Goal: Task Accomplishment & Management: Manage account settings

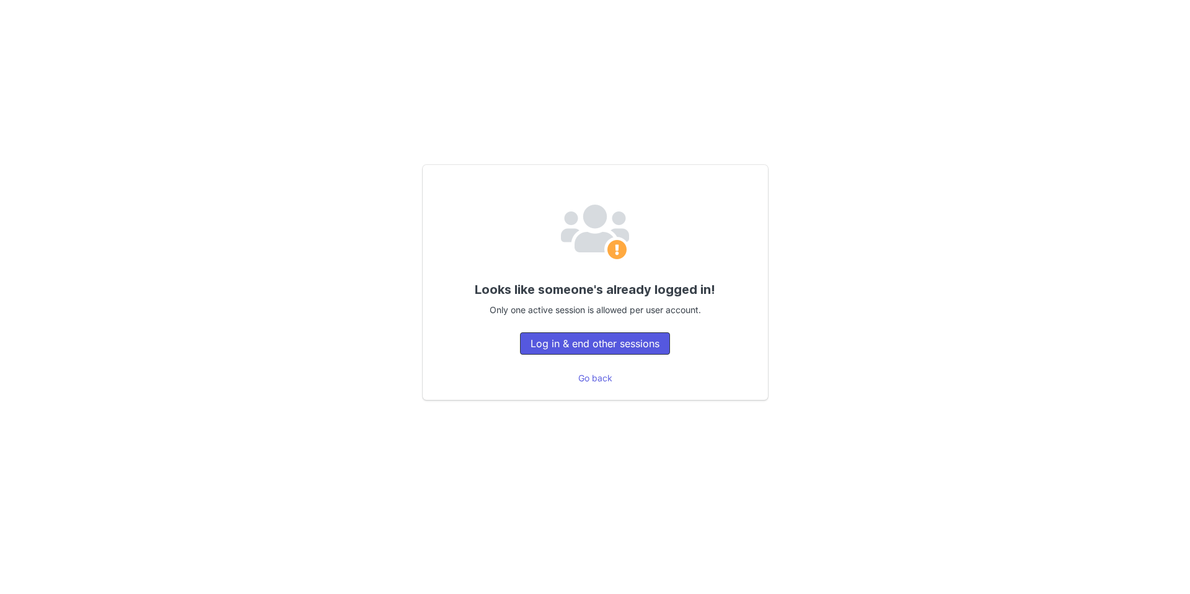
click at [570, 342] on button "Log in & end other sessions" at bounding box center [595, 343] width 150 height 22
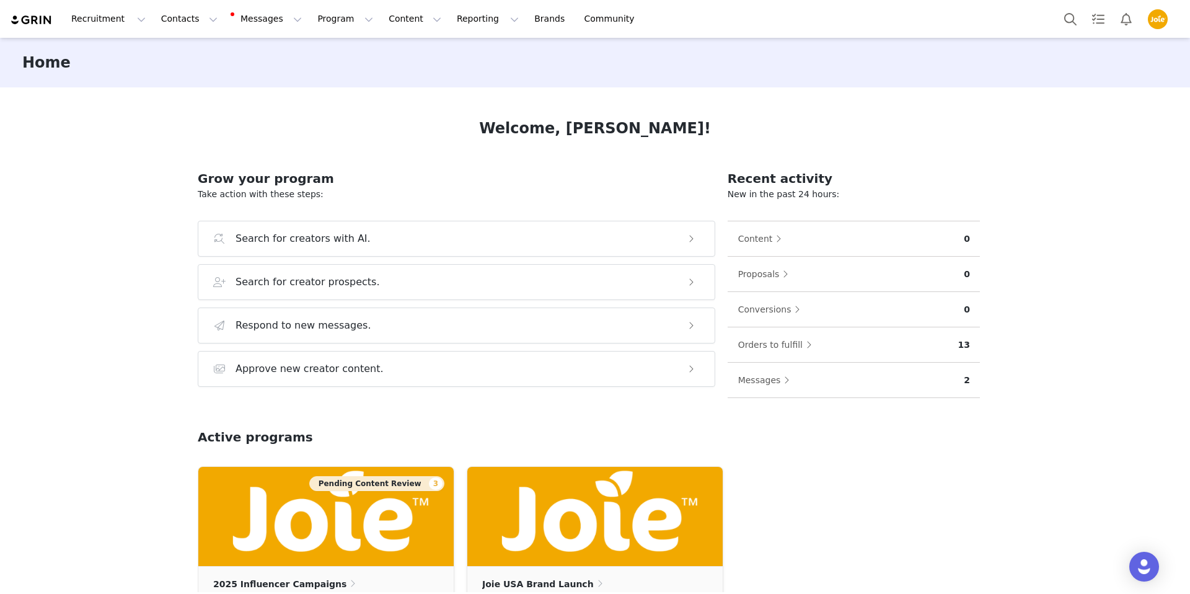
click at [1156, 25] on img "Profile" at bounding box center [1158, 19] width 20 height 20
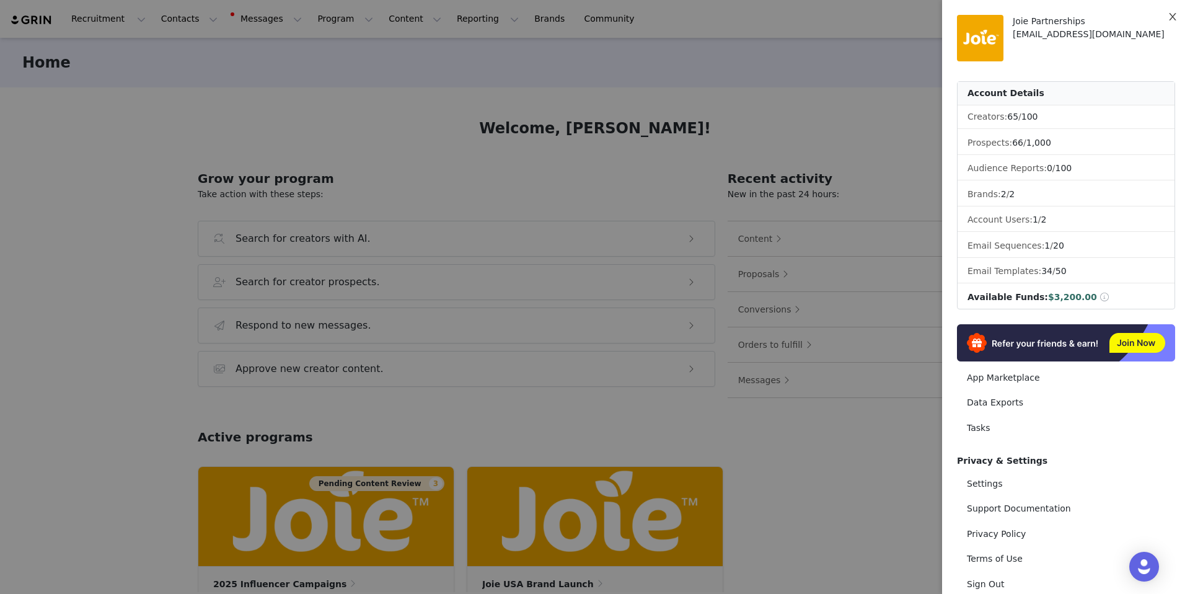
click at [1168, 15] on icon "icon: close" at bounding box center [1173, 17] width 10 height 10
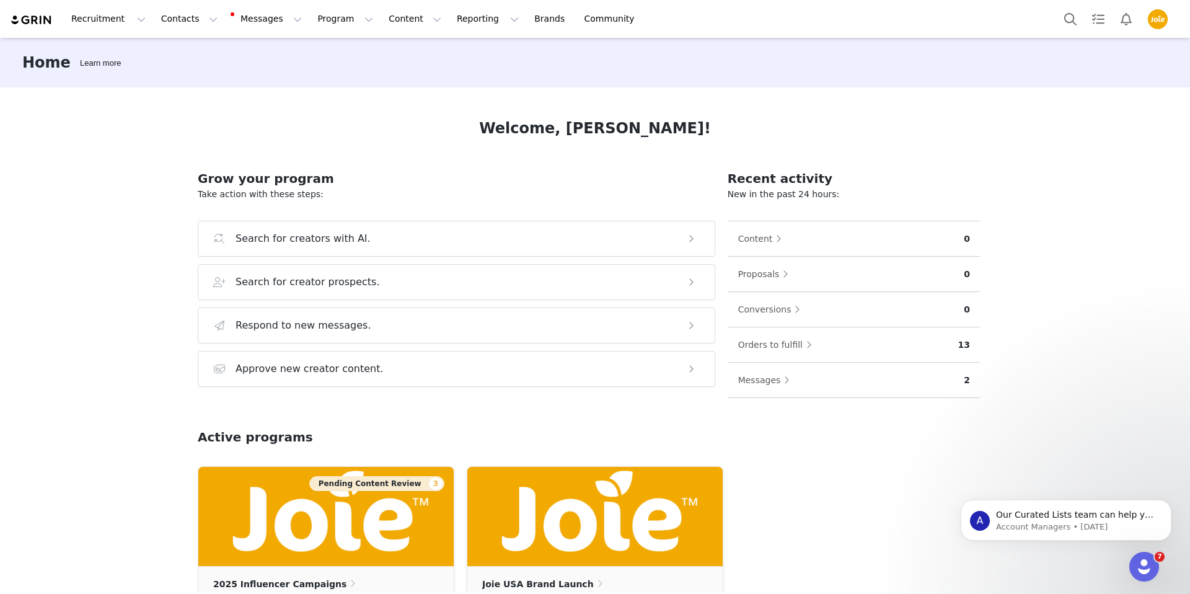
click at [1154, 23] on img "Profile" at bounding box center [1158, 19] width 20 height 20
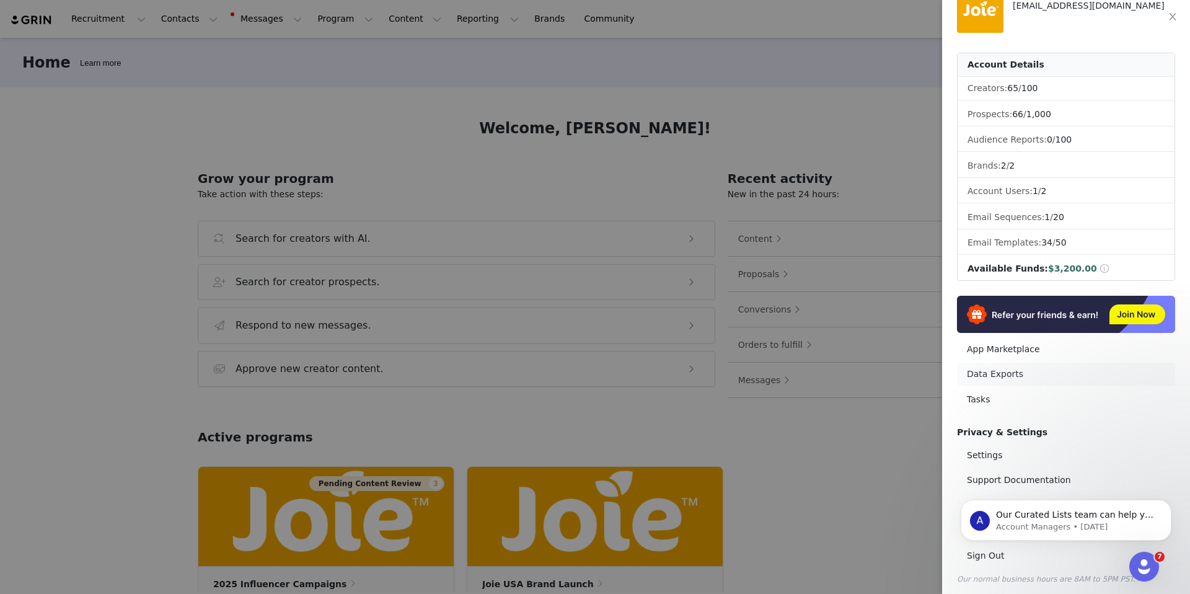
scroll to position [35, 0]
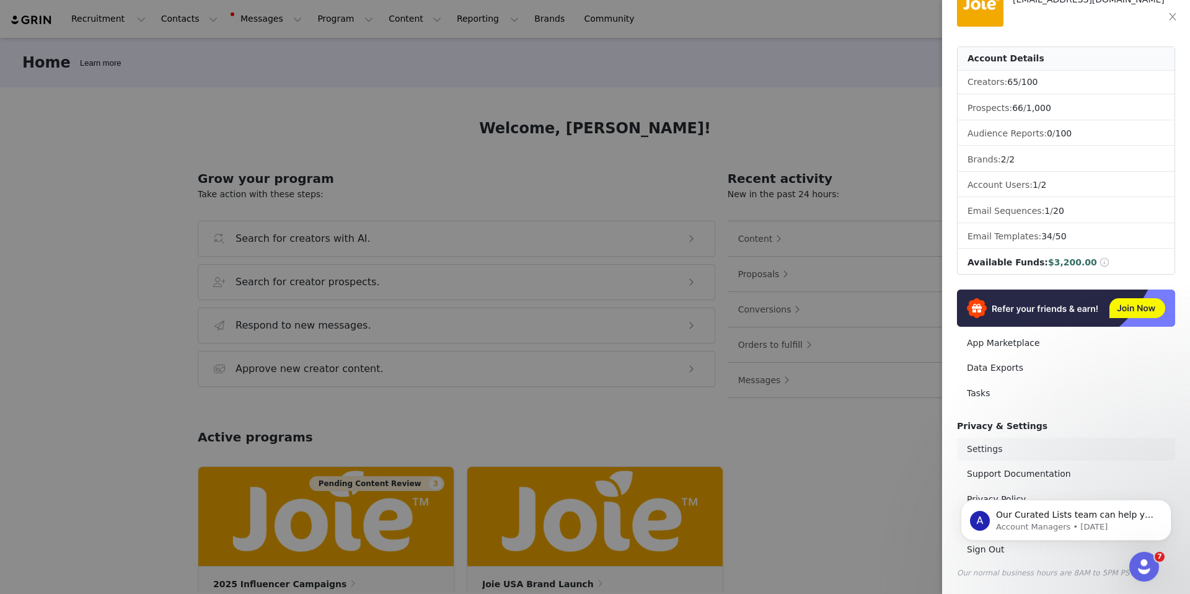
click at [993, 447] on link "Settings" at bounding box center [1066, 449] width 218 height 23
select select "America/New_York"
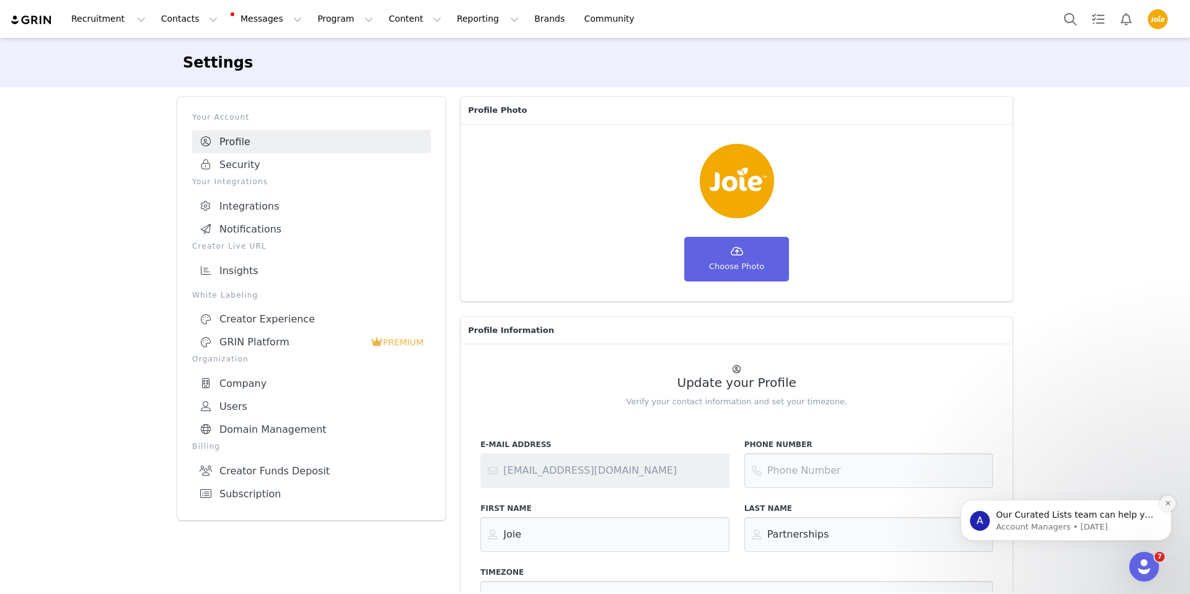
click at [1166, 502] on icon "Dismiss notification" at bounding box center [1167, 503] width 4 height 4
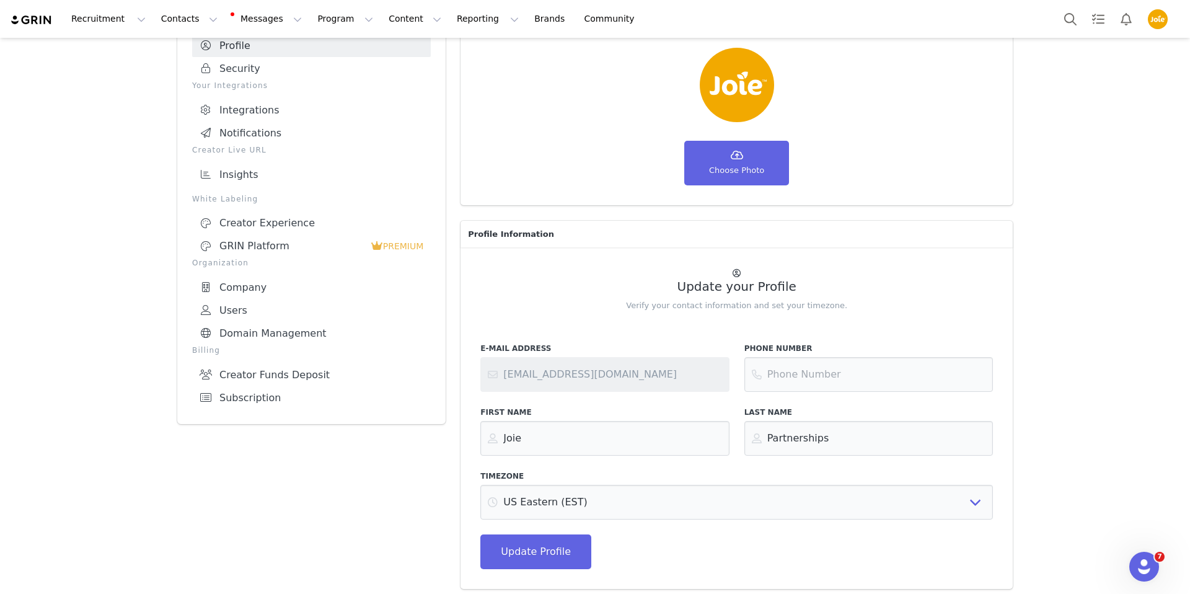
scroll to position [100, 0]
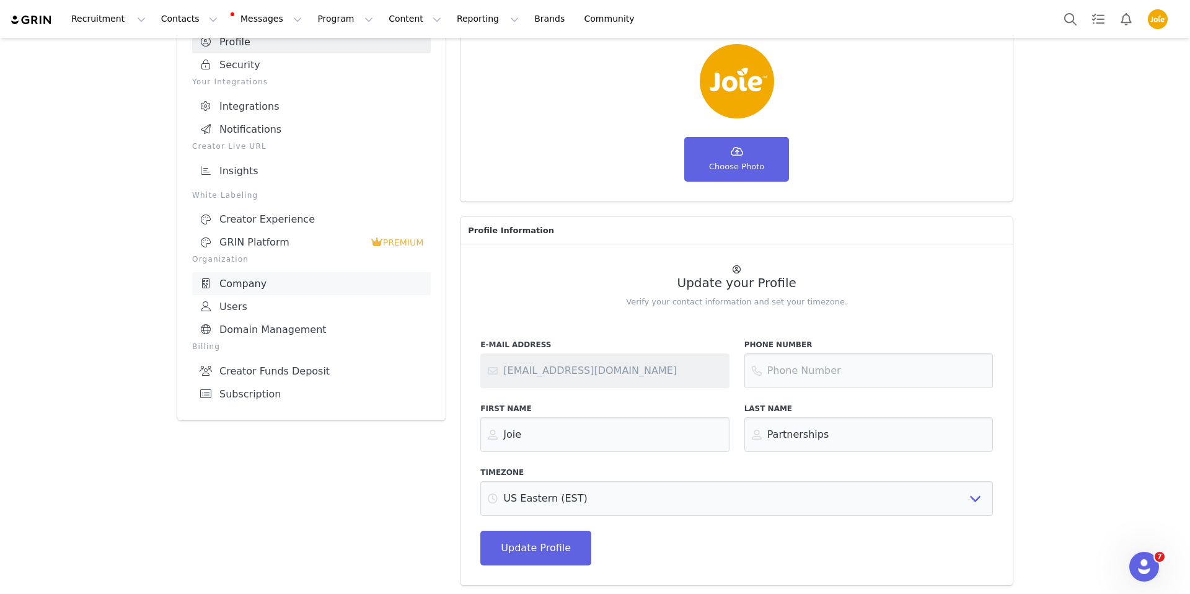
click at [247, 283] on link "Company" at bounding box center [311, 283] width 239 height 23
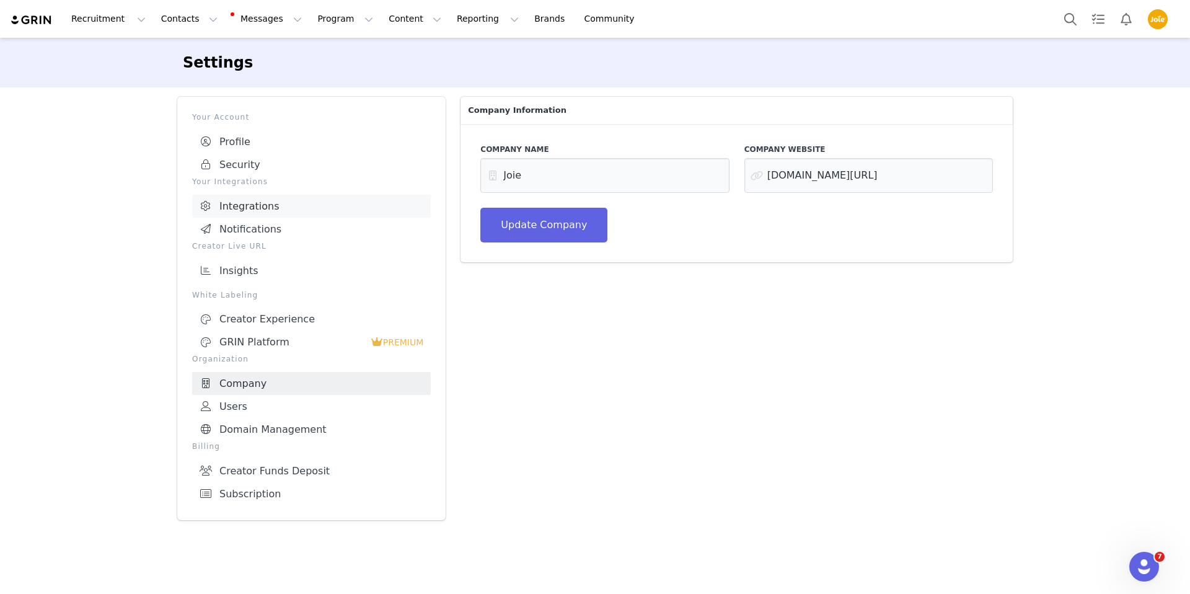
click at [254, 211] on link "Integrations" at bounding box center [311, 206] width 239 height 23
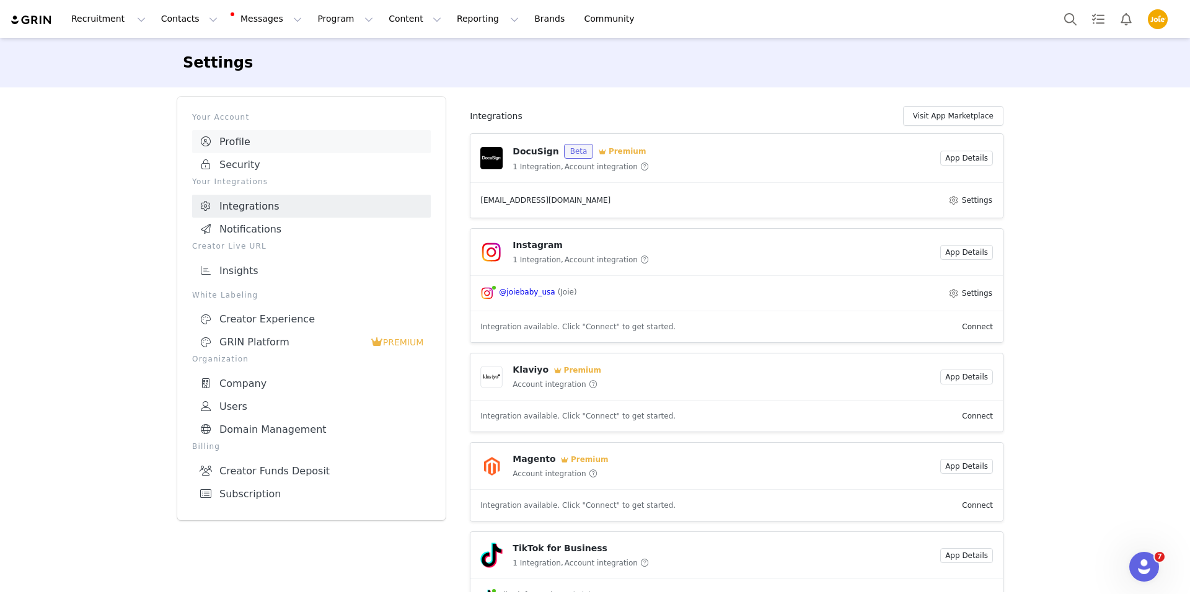
click at [236, 141] on link "Profile" at bounding box center [311, 141] width 239 height 23
select select "America/New_York"
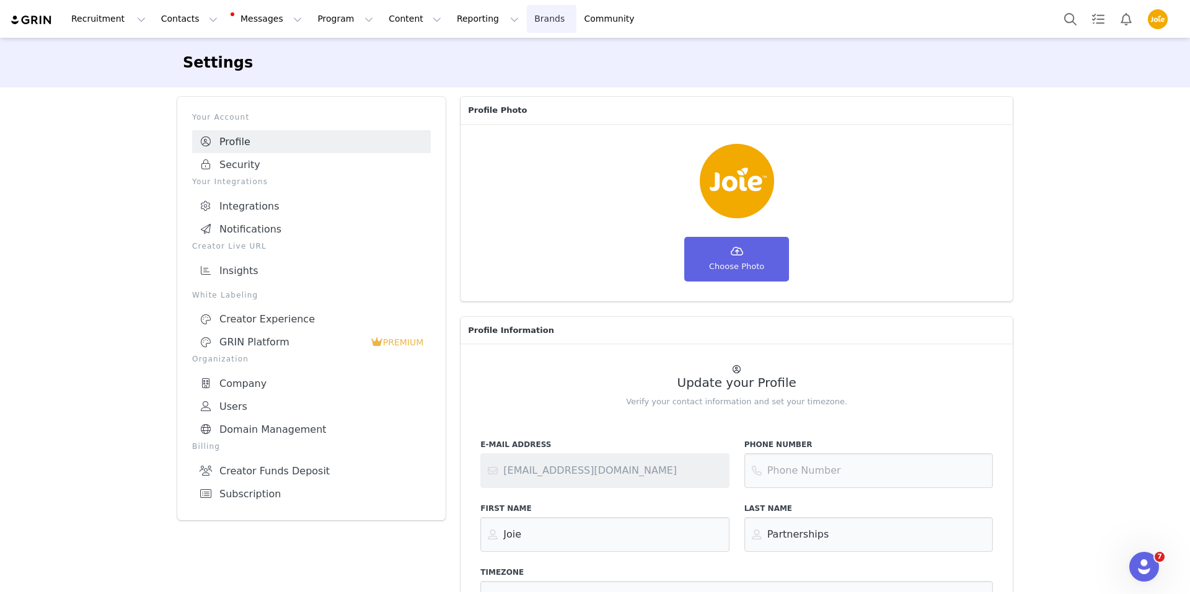
click at [527, 24] on link "Brands Brands" at bounding box center [551, 19] width 49 height 28
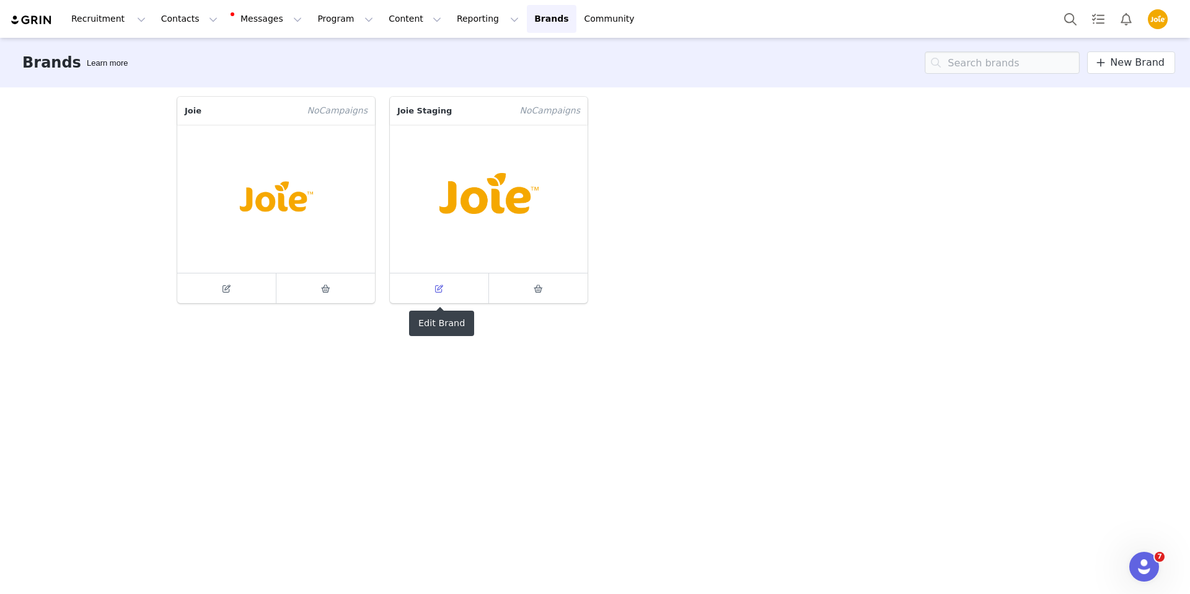
click at [443, 285] on span at bounding box center [439, 288] width 15 height 15
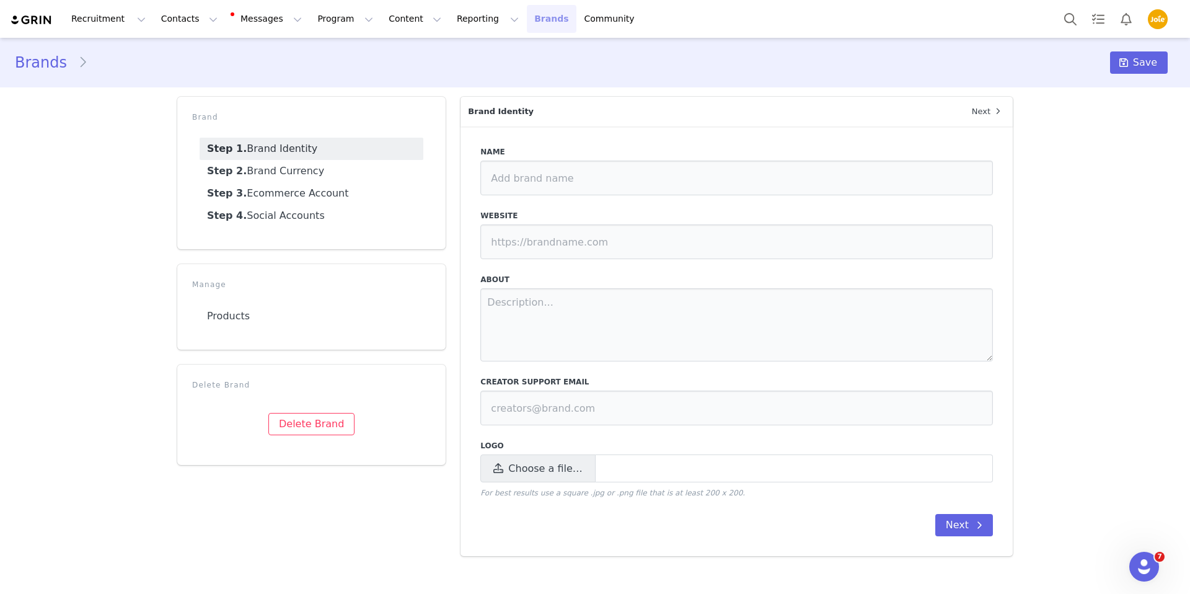
type input "Joie Staging"
type input "https://joie.stg.wonderland.tw/us"
type input "hello@joiebaby.com"
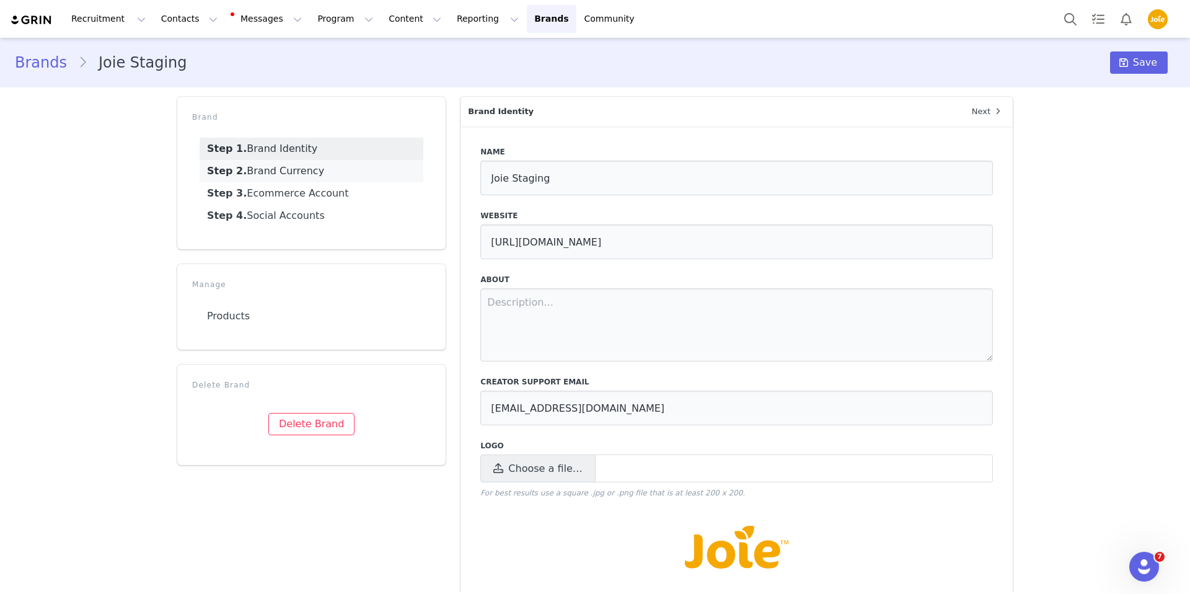
click at [314, 170] on link "Step 2. Brand Currency" at bounding box center [312, 171] width 224 height 22
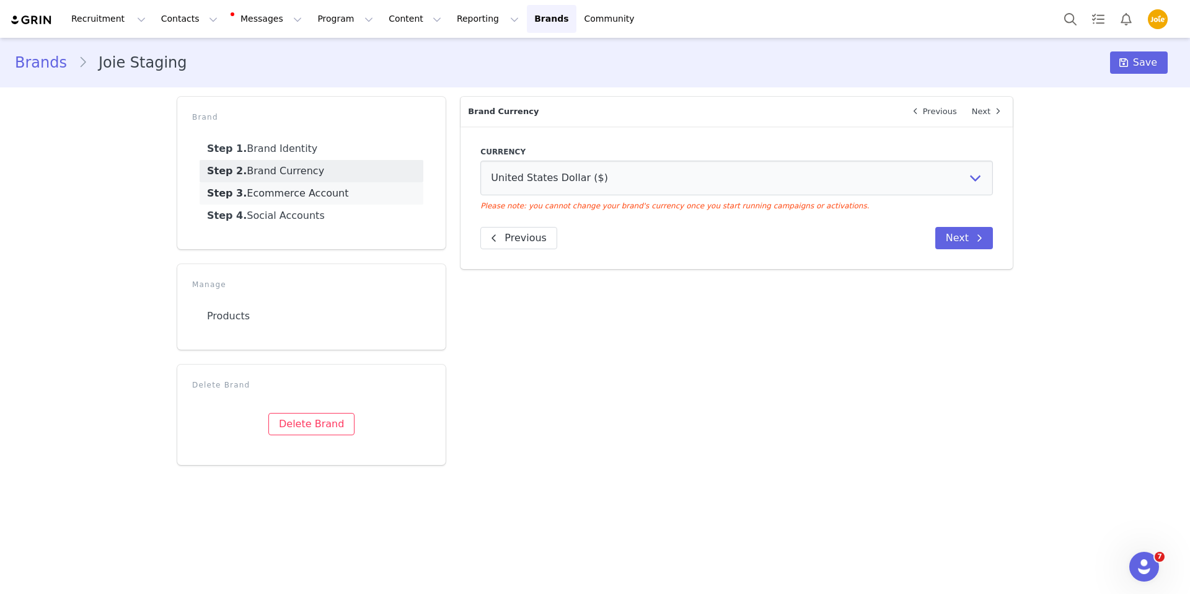
click at [319, 191] on link "Step 3. Ecommerce Account" at bounding box center [312, 193] width 224 height 22
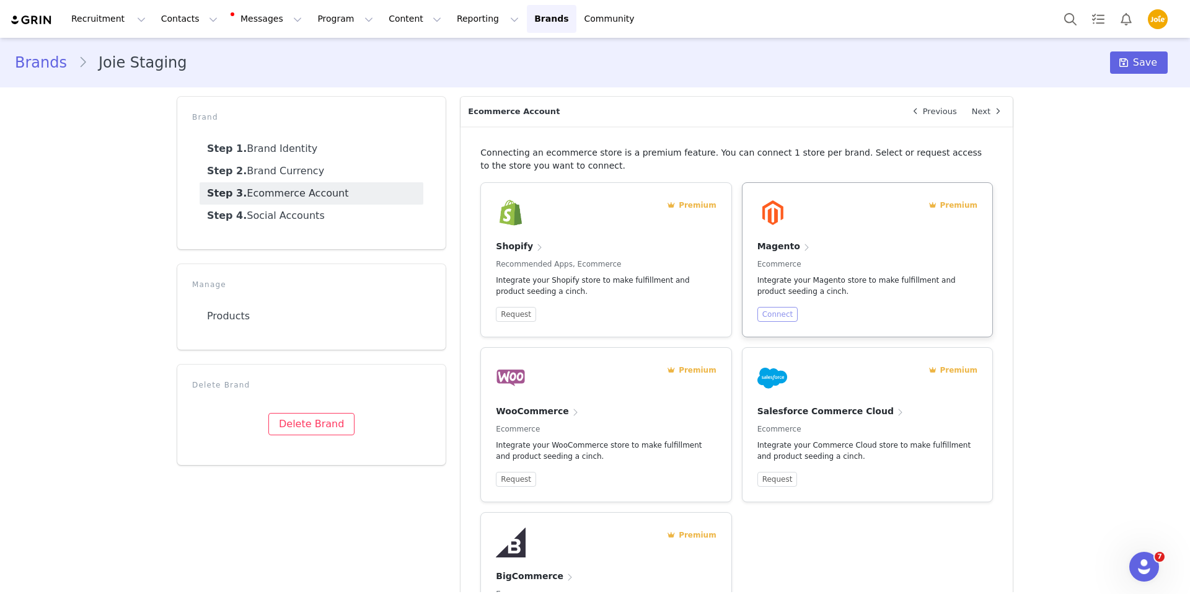
click at [781, 311] on button "Connect" at bounding box center [777, 314] width 41 height 15
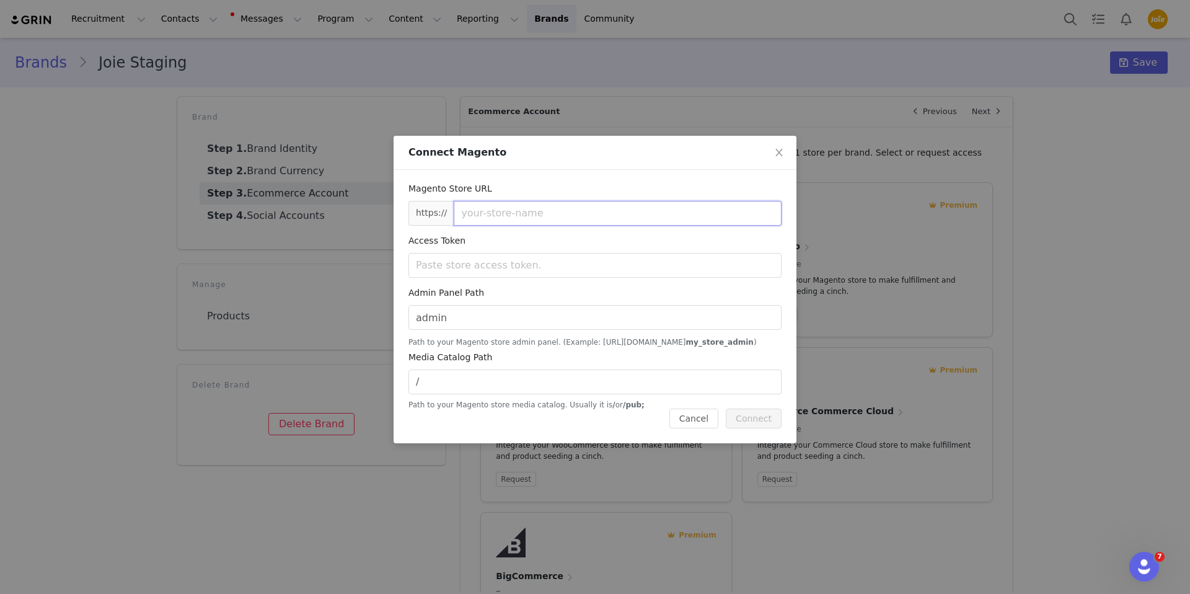
click at [574, 215] on input "text" at bounding box center [618, 213] width 328 height 25
click at [507, 265] on input "text" at bounding box center [594, 265] width 373 height 25
paste input "joie$0c1@L!"
type input "joie$0c1@L!"
click at [459, 382] on input "/" at bounding box center [594, 381] width 373 height 25
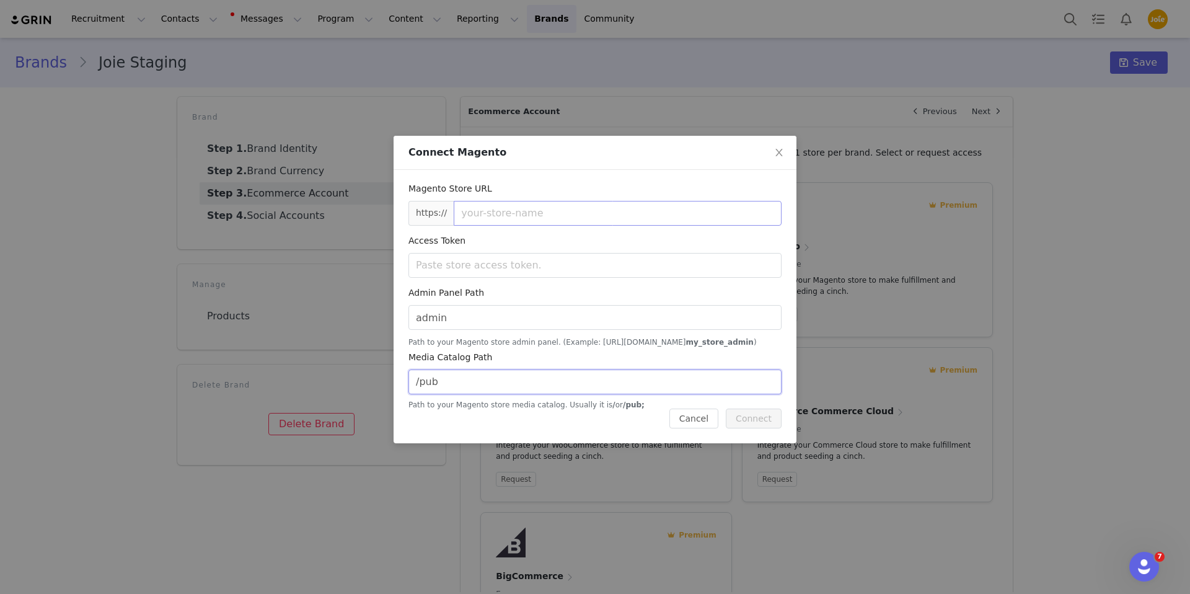
type input "/pub"
click at [524, 213] on input "text" at bounding box center [618, 213] width 328 height 25
paste input "https://joie.stg.wonderland.tw/us"
click at [491, 213] on input "https://joie.stg.wonderland.tw/us" at bounding box center [618, 213] width 328 height 25
type input "joie.stg.wonderland.tw/us"
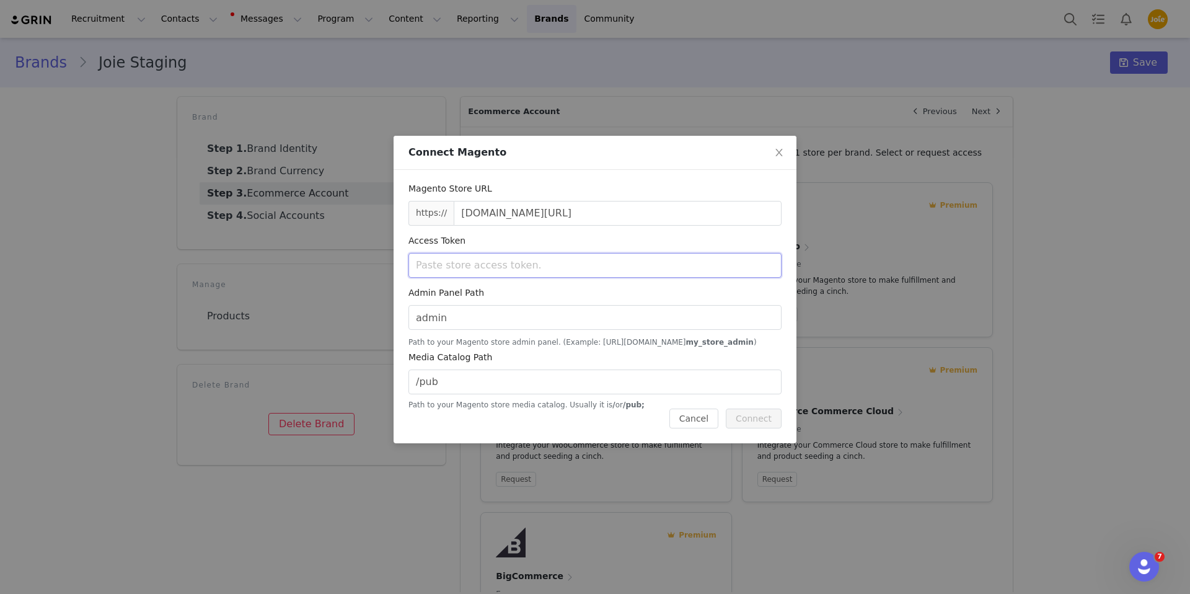
click at [512, 267] on input "text" at bounding box center [594, 265] width 373 height 25
click at [539, 266] on input "text" at bounding box center [594, 265] width 373 height 25
paste input "aq94nxi700fm5y9a18yi1meov44wogg5"
type input "aq94nxi700fm5y9a18yi1meov44wogg5"
click at [744, 417] on button "Connect" at bounding box center [754, 418] width 56 height 20
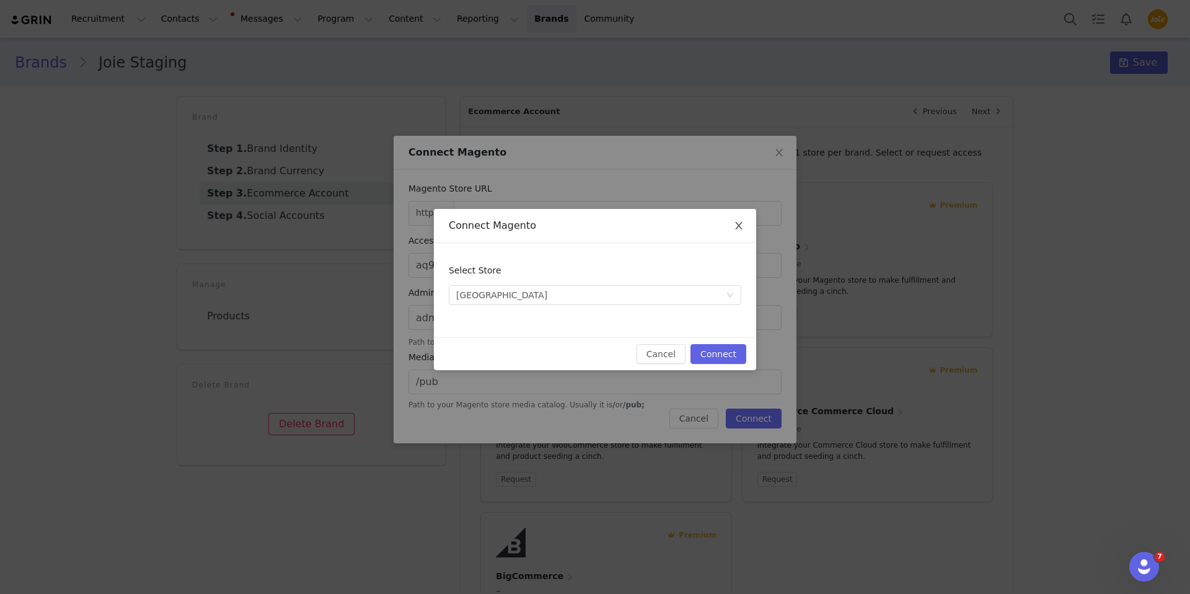
click at [739, 226] on icon "icon: close" at bounding box center [739, 226] width 10 height 10
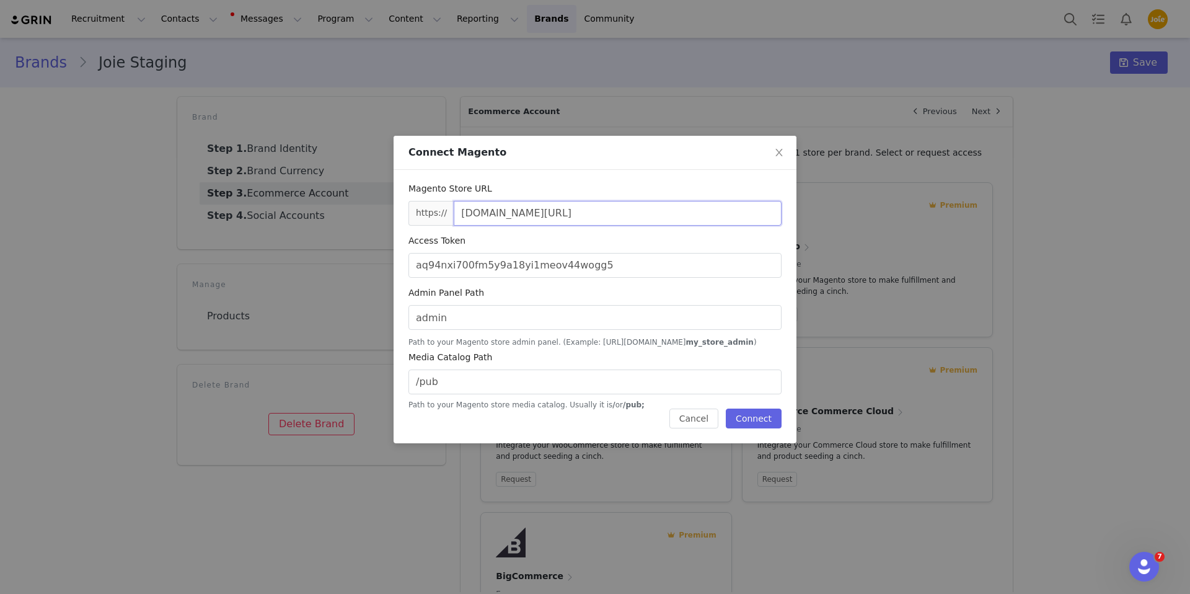
click at [680, 218] on input "joie.stg.wonderland.tw/us" at bounding box center [618, 213] width 328 height 25
type input "joie.stg.wonderland.tw"
click at [756, 416] on button "Connect" at bounding box center [754, 418] width 56 height 20
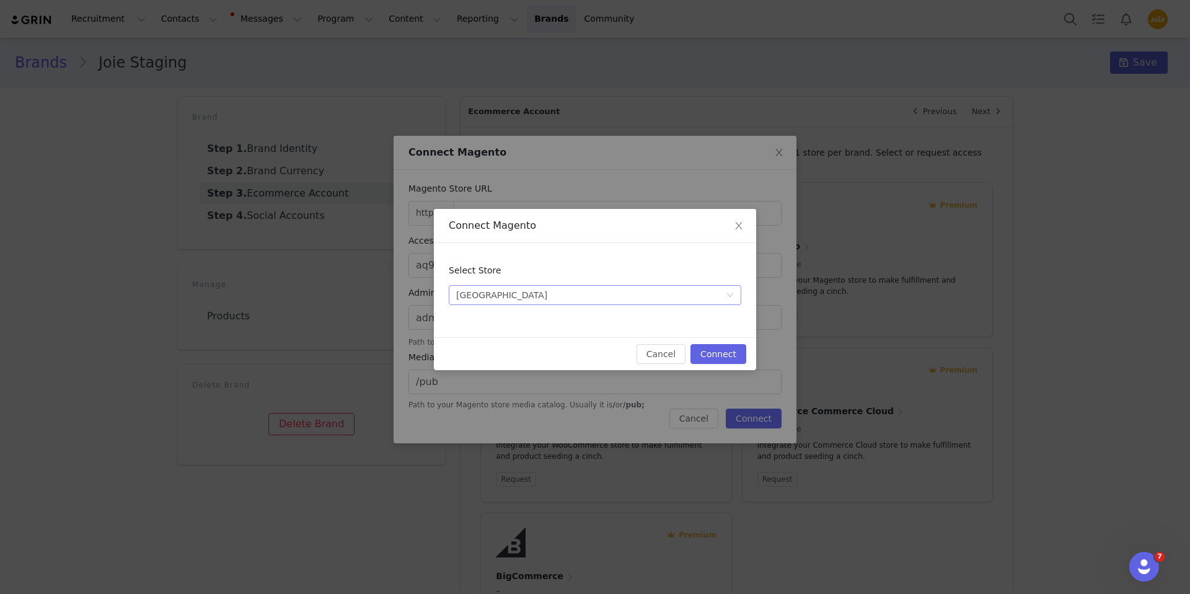
click at [730, 294] on icon "icon: down" at bounding box center [729, 294] width 7 height 7
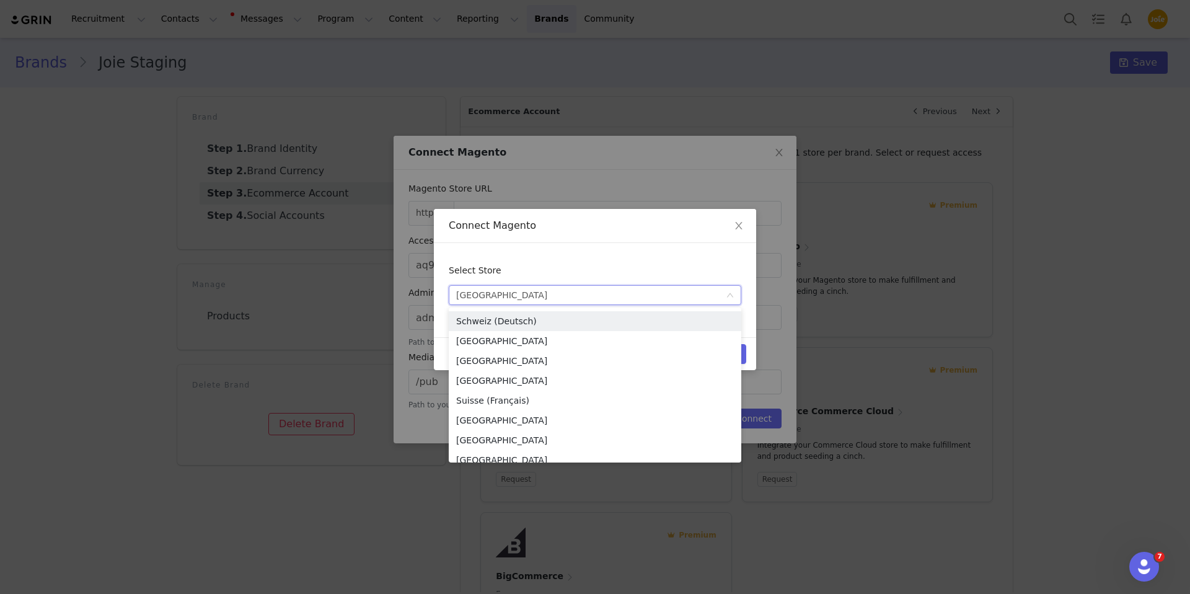
scroll to position [346, 0]
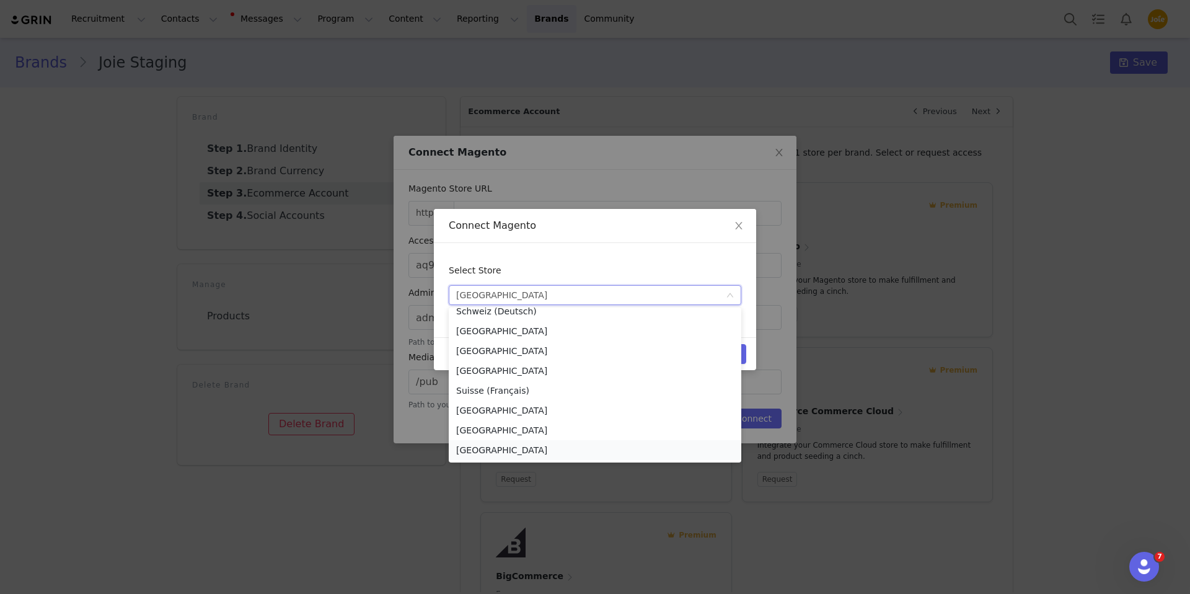
click at [490, 449] on li "United States" at bounding box center [595, 450] width 293 height 20
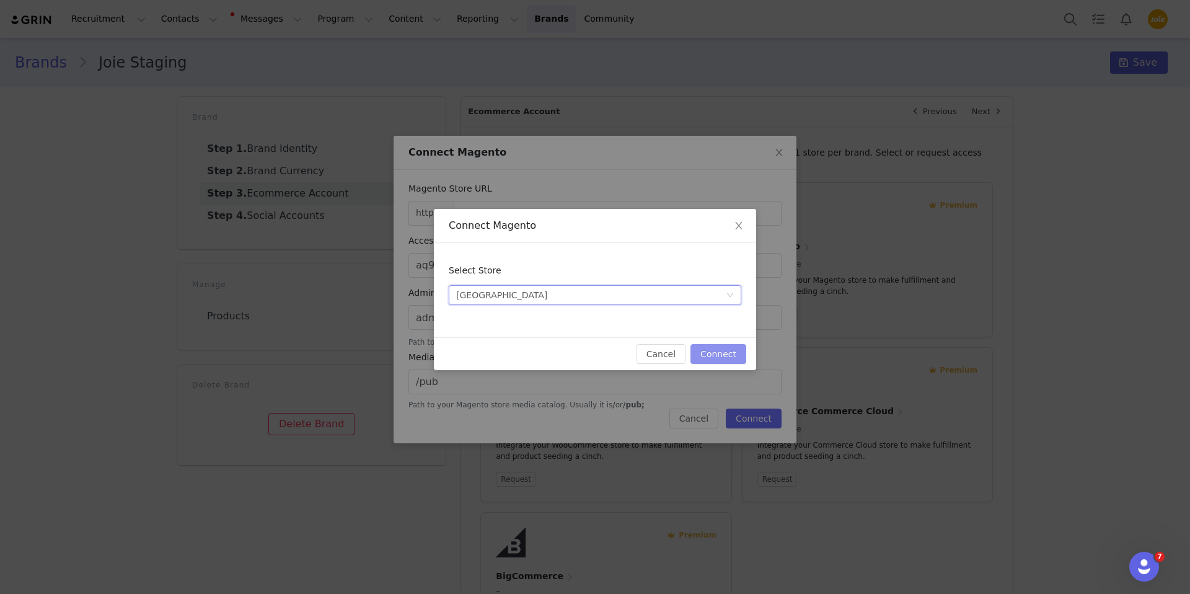
click at [726, 356] on button "Connect" at bounding box center [718, 354] width 56 height 20
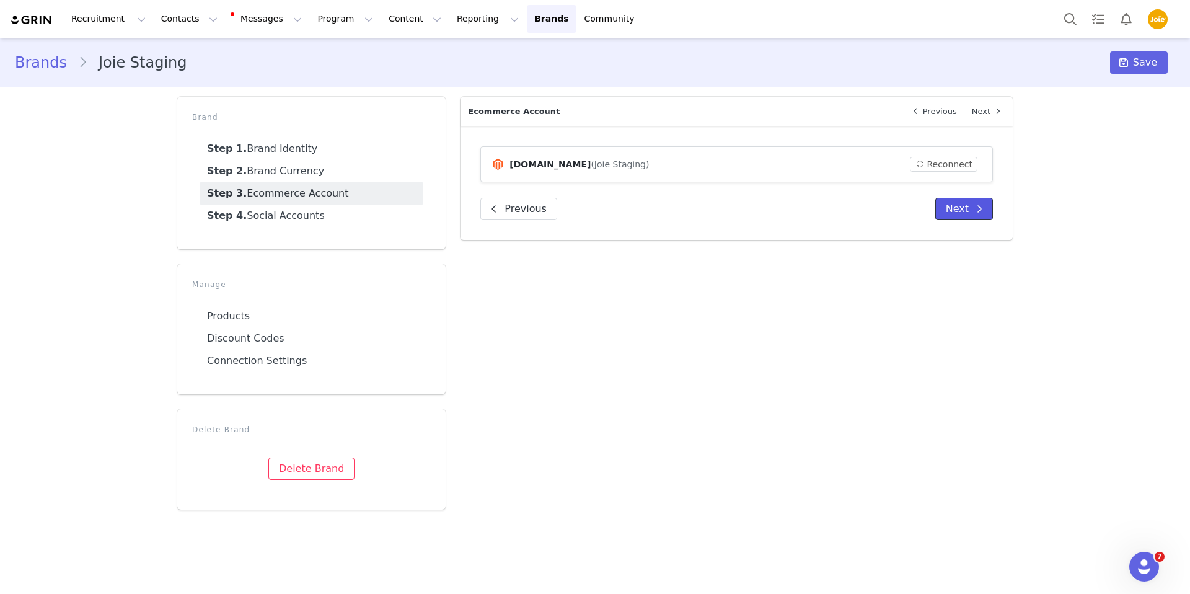
click at [962, 213] on button "Next" at bounding box center [964, 209] width 58 height 22
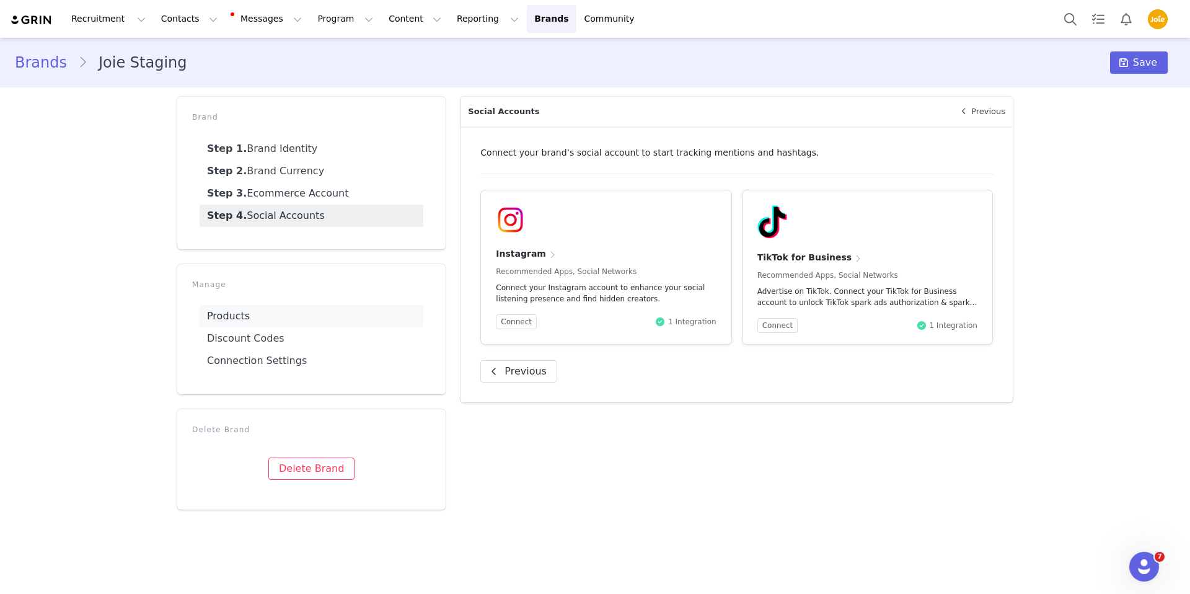
click at [242, 312] on link "Products" at bounding box center [312, 316] width 224 height 22
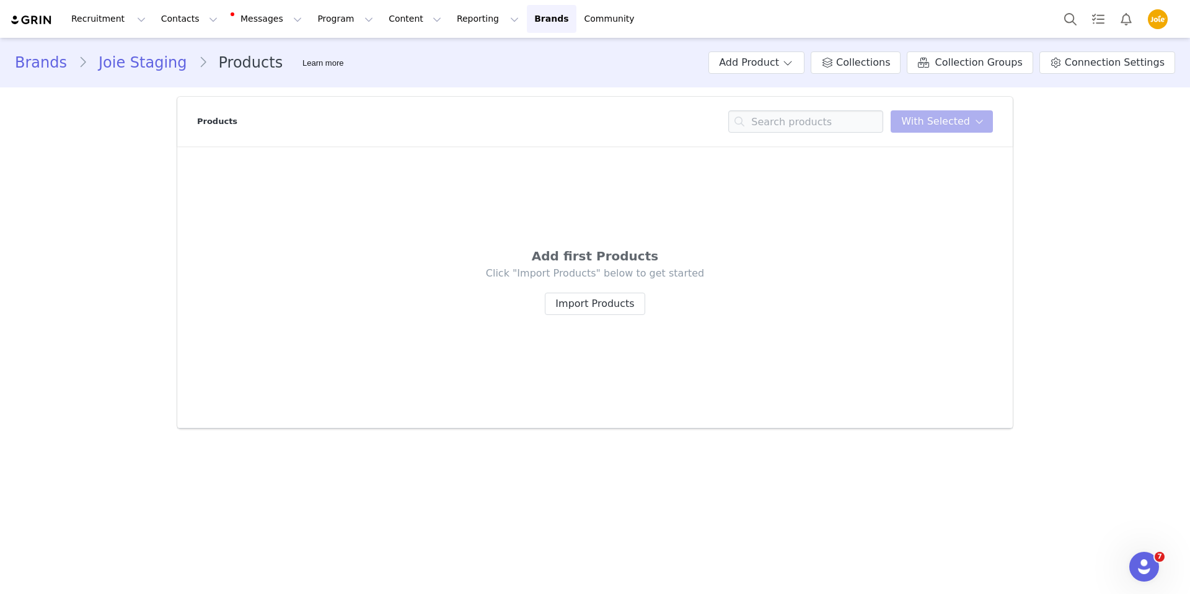
click at [152, 68] on link "Joie Staging" at bounding box center [142, 62] width 111 height 22
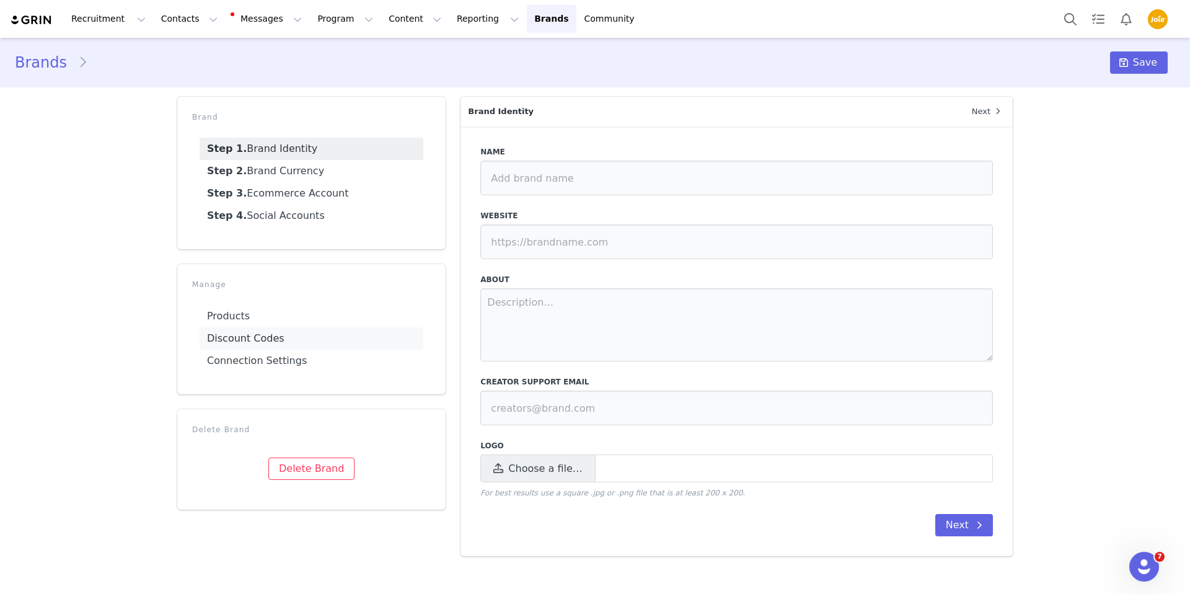
type input "Joie Staging"
type input "https://joie.stg.wonderland.tw/us"
type input "hello@joiebaby.com"
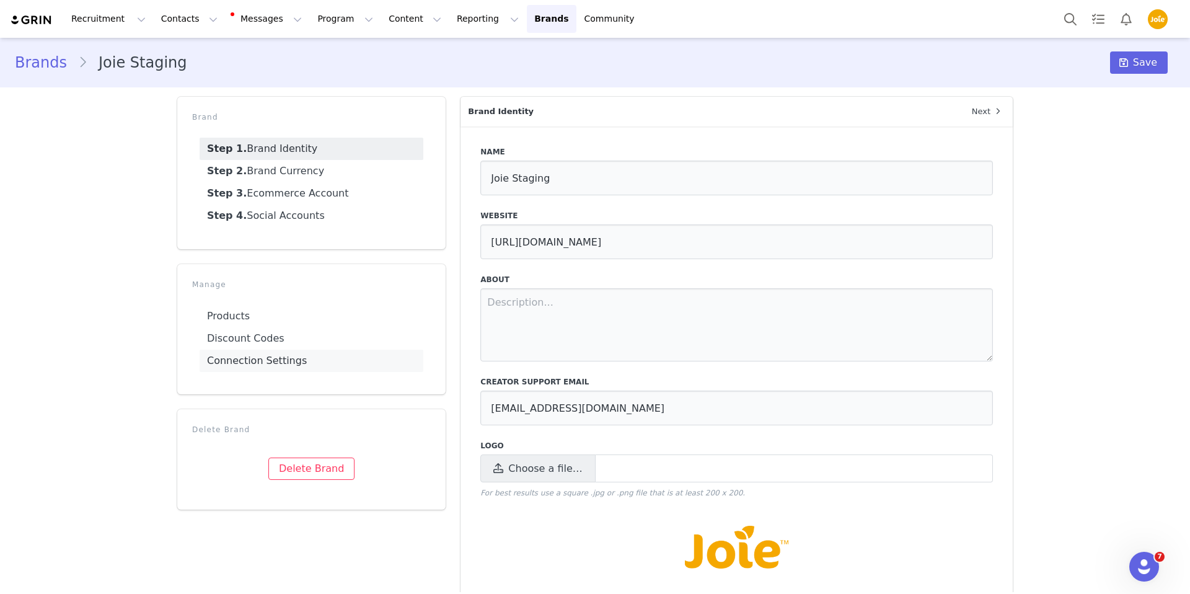
click at [238, 358] on link "Connection Settings" at bounding box center [312, 361] width 224 height 22
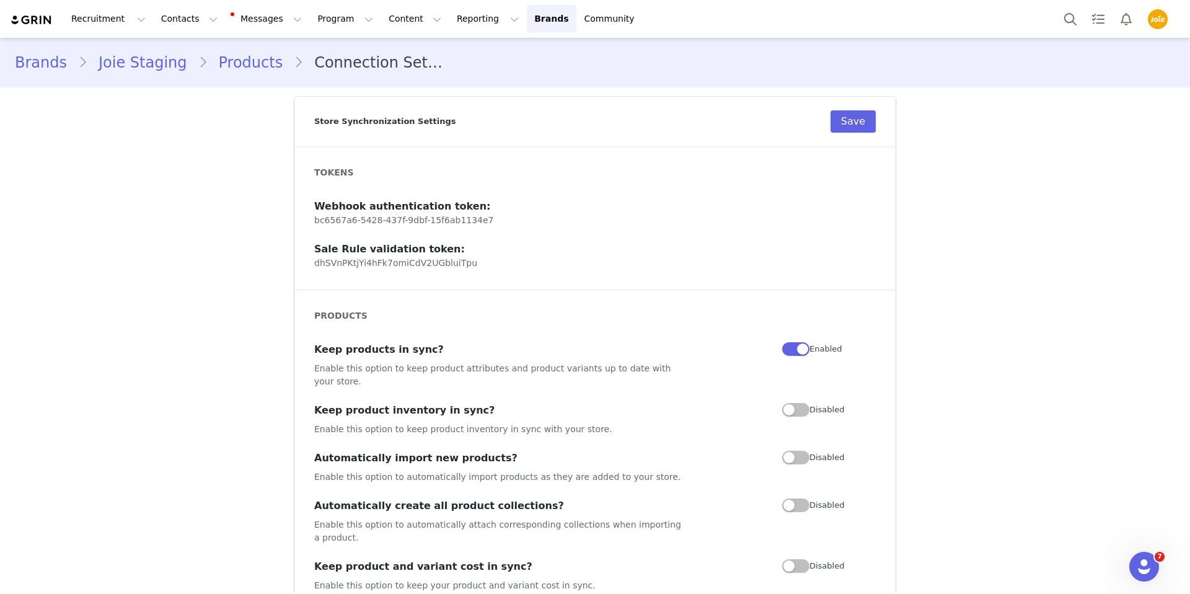
scroll to position [4, 0]
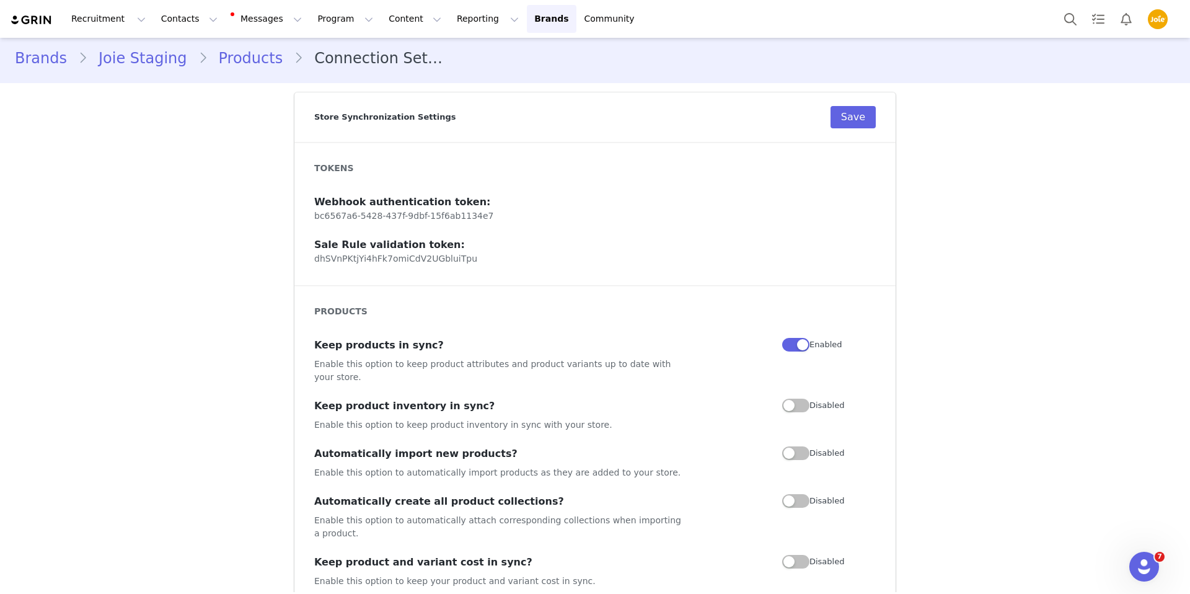
click at [382, 259] on p "dhSVnPKtjYi4hFk7omiCdV2UGbluiTpu" at bounding box center [595, 258] width 562 height 13
click at [531, 258] on p "dhSVnPKtjYi4hFk7omiCdV2UGbluiTpu" at bounding box center [595, 258] width 562 height 13
click at [151, 58] on link "Joie Staging" at bounding box center [142, 58] width 111 height 22
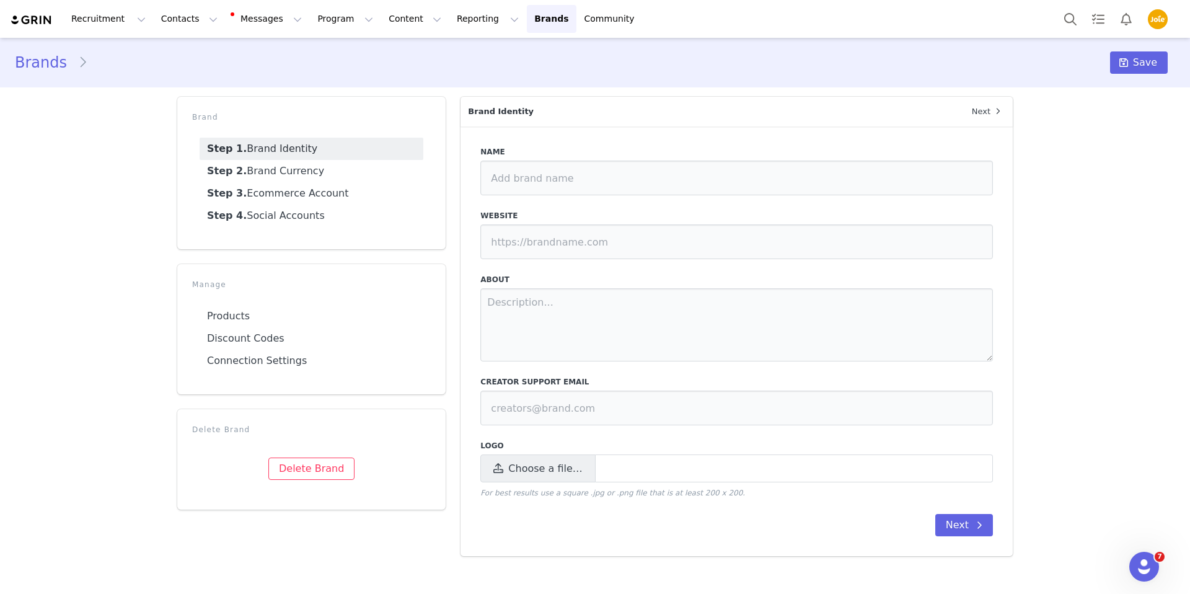
type input "Joie Staging"
type input "https://joie.stg.wonderland.tw/us"
type input "hello@joiebaby.com"
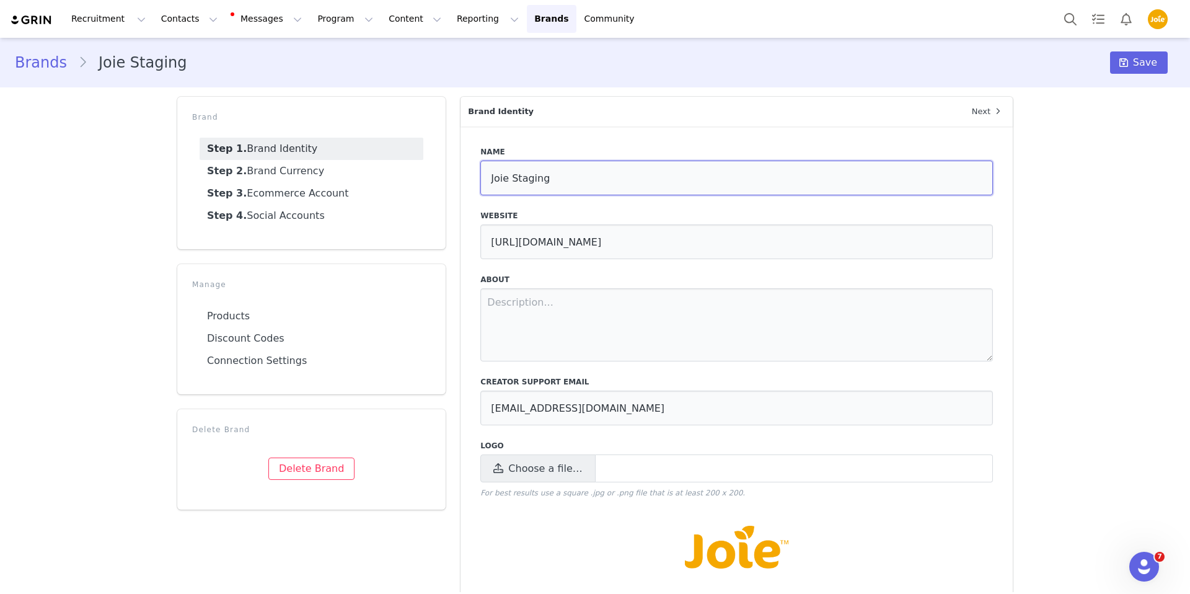
click at [555, 174] on input "Joie Staging" at bounding box center [736, 178] width 513 height 35
click at [622, 234] on input "https://joie.stg.wonderland.tw/us" at bounding box center [736, 241] width 513 height 35
click at [659, 242] on input "https://joie.stg.wonderland.tw/us" at bounding box center [736, 241] width 513 height 35
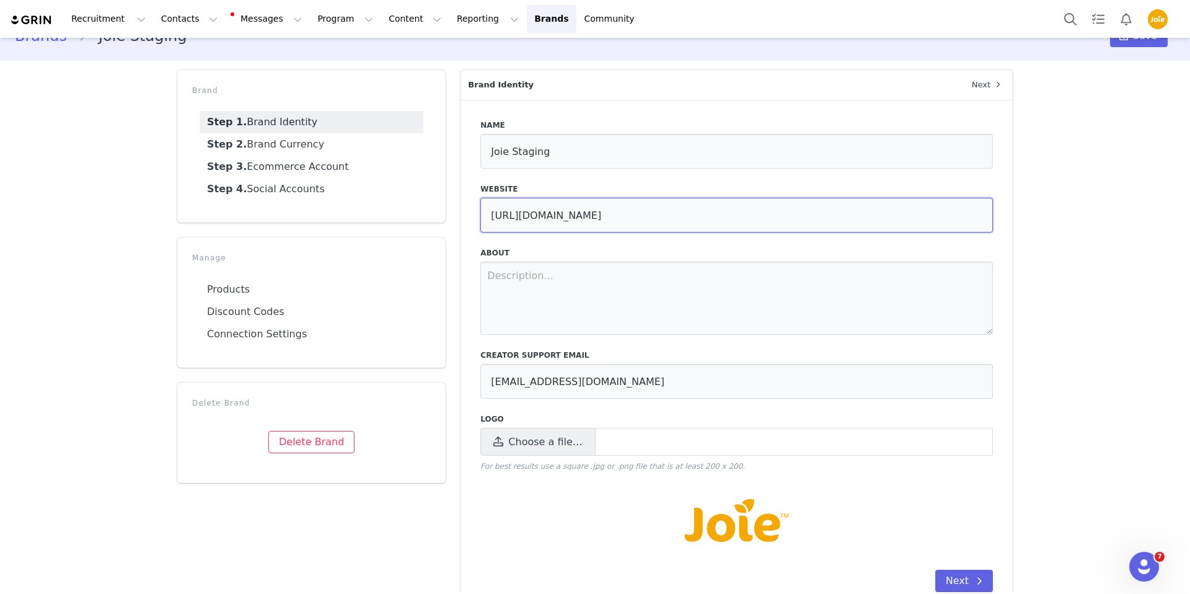
scroll to position [11, 0]
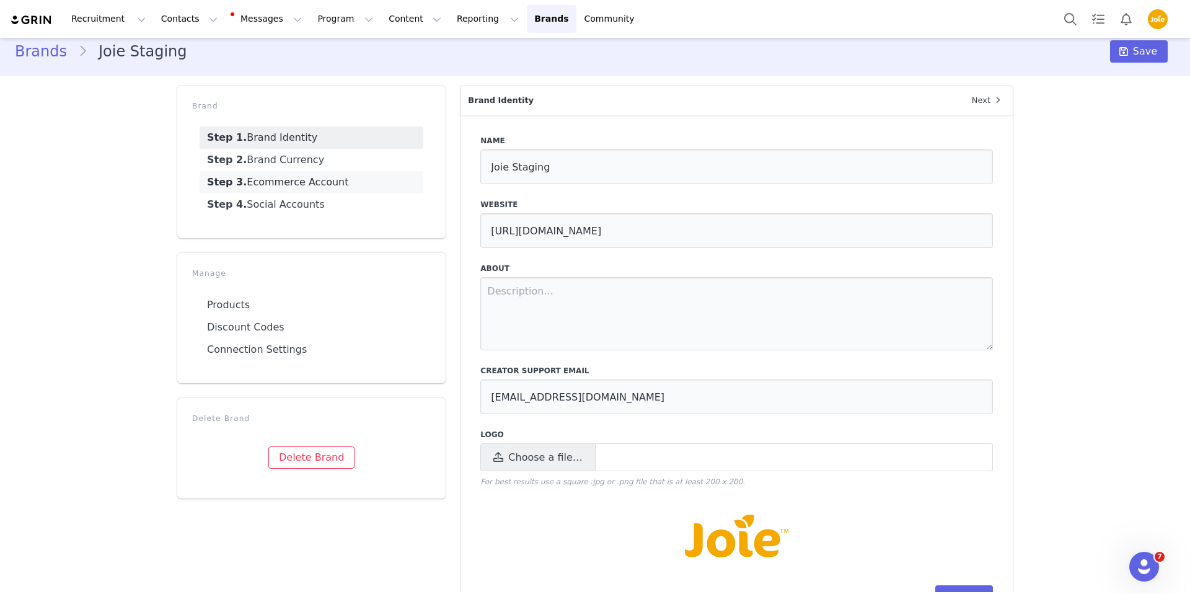
click at [345, 181] on link "Step 3. Ecommerce Account" at bounding box center [312, 182] width 224 height 22
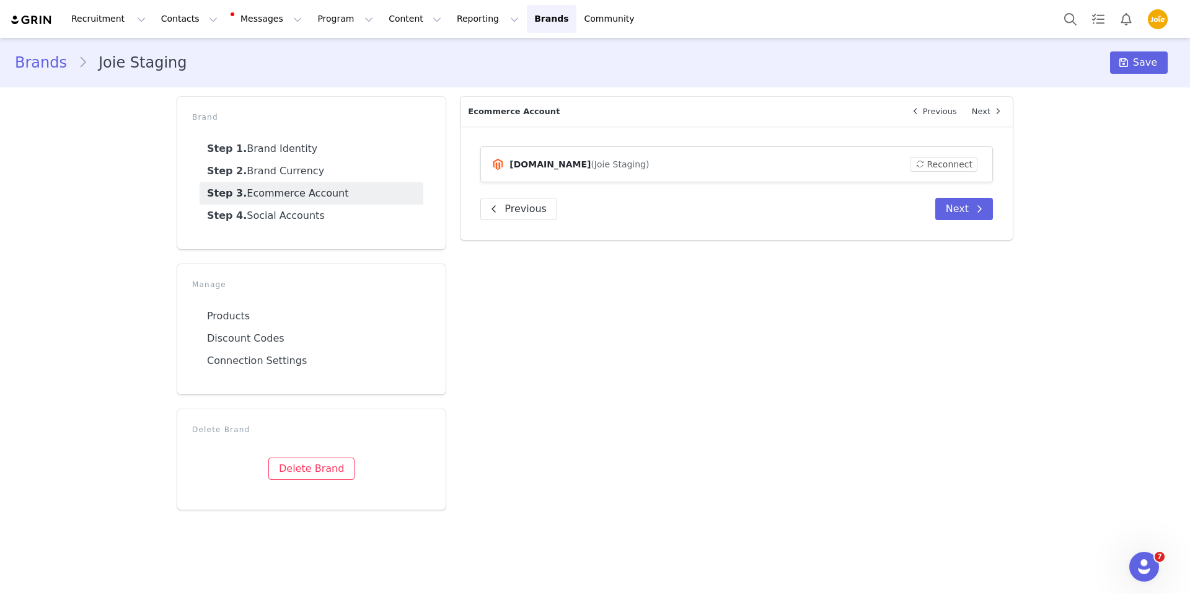
click at [779, 166] on div "joie.stg.wonderland.tw (Joie Staging)" at bounding box center [700, 164] width 419 height 14
click at [953, 166] on button "Reconnect" at bounding box center [944, 164] width 68 height 15
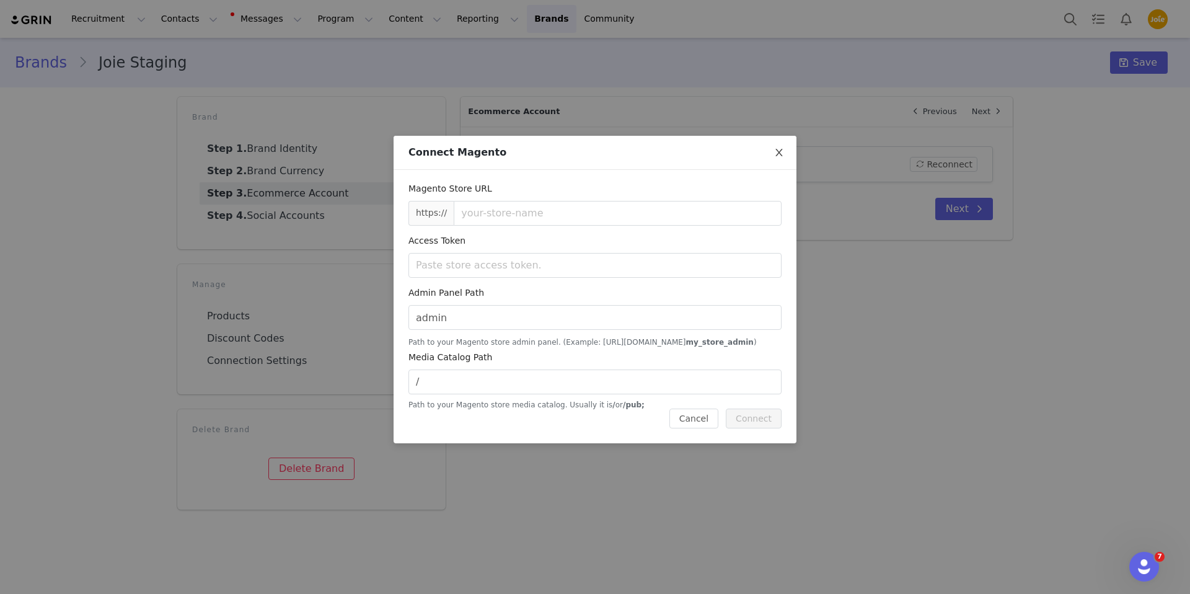
click at [782, 152] on icon "icon: close" at bounding box center [779, 153] width 10 height 10
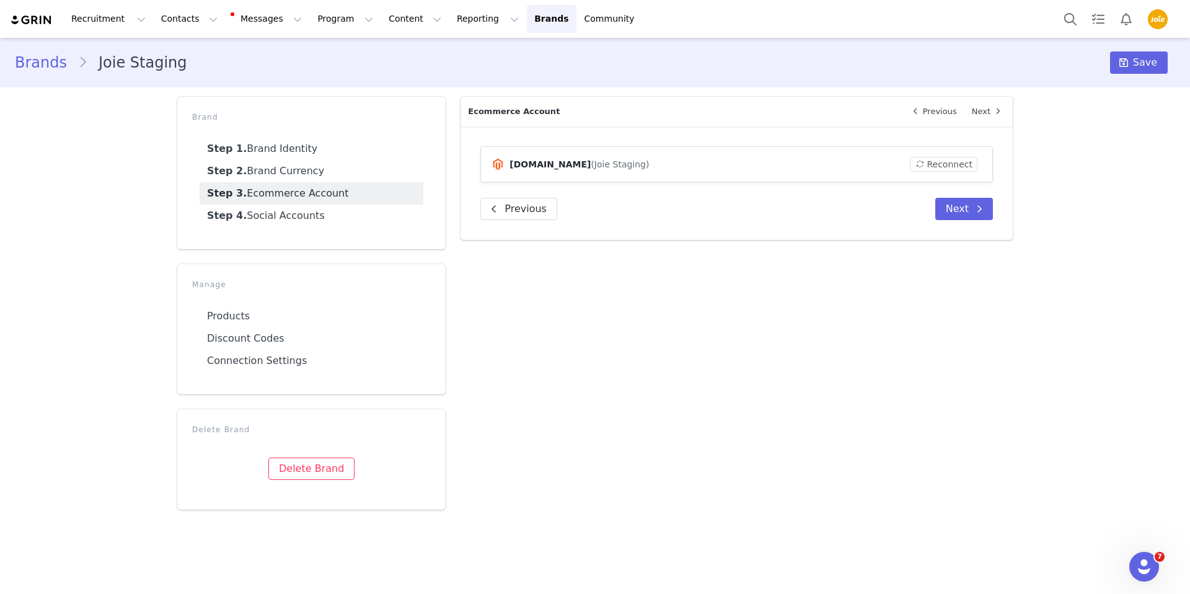
click at [573, 345] on div "Brand Identity Next Name Joie Staging Website https://joie.stg.wonderland.tw/us…" at bounding box center [736, 303] width 567 height 428
click at [935, 168] on button "Reconnect" at bounding box center [944, 164] width 68 height 15
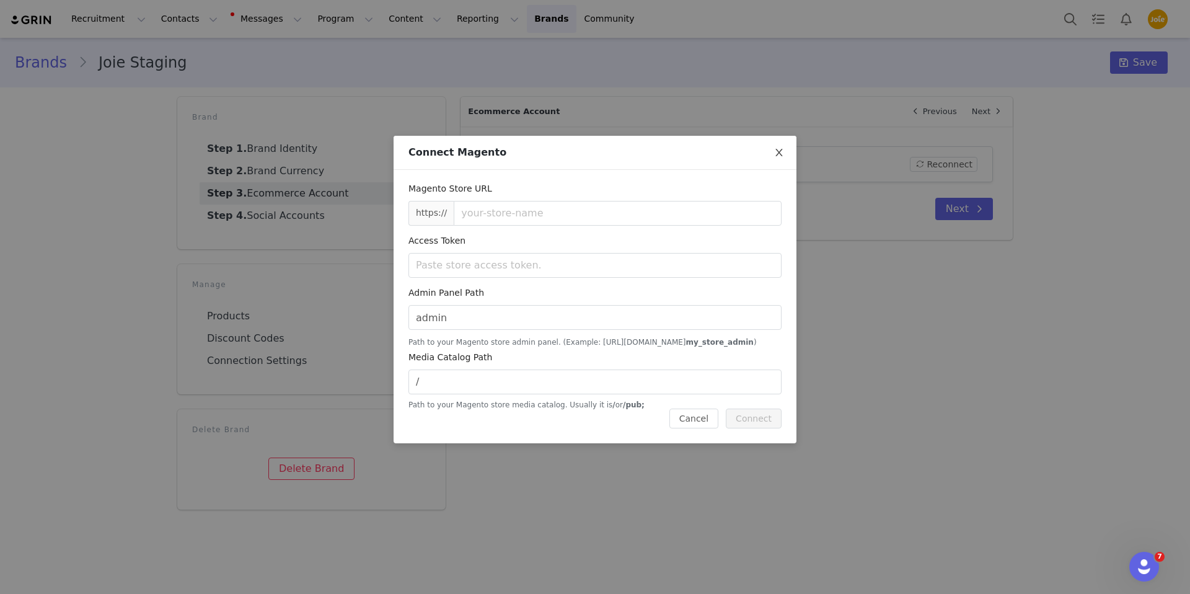
click at [780, 154] on icon "icon: close" at bounding box center [778, 152] width 7 height 7
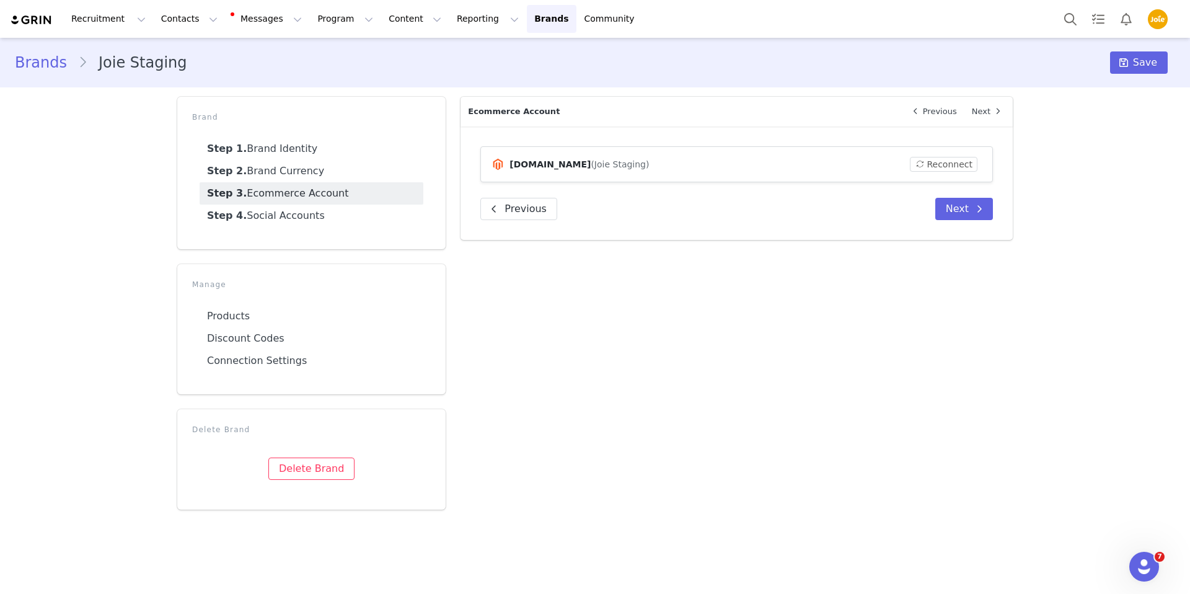
click at [490, 537] on main "Brands Joie Staging Save Brand Step 1. Brand Identity Step 2. Brand Currency St…" at bounding box center [595, 315] width 1190 height 554
click at [527, 19] on link "Brands Brands" at bounding box center [551, 19] width 49 height 28
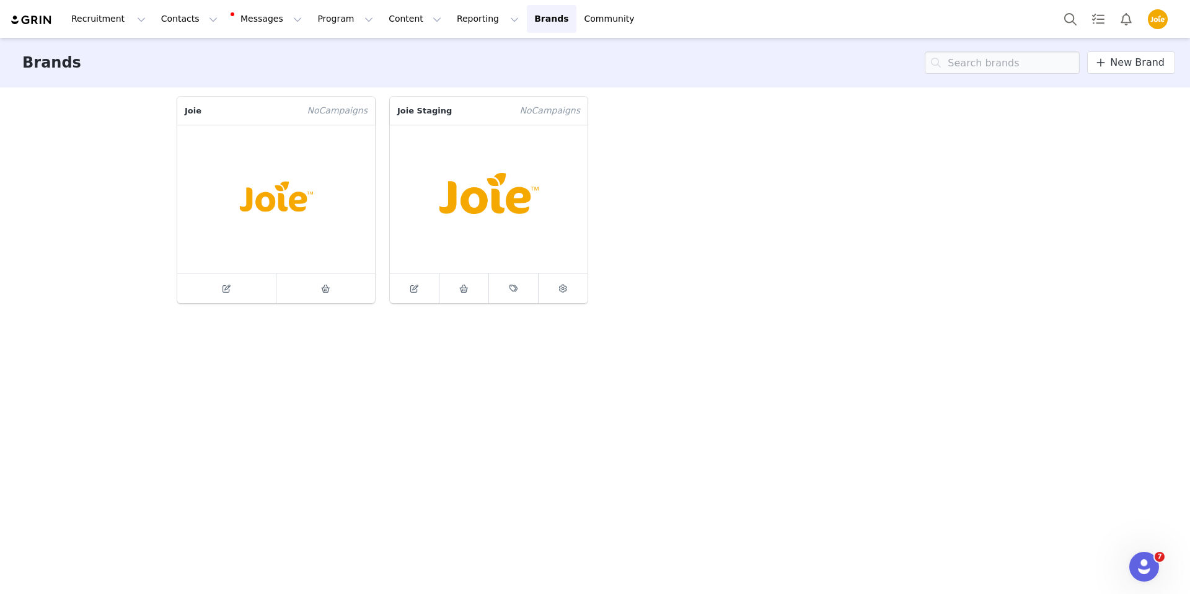
click at [199, 457] on div "Joie No Campaign s Joie Staging No Campaign s" at bounding box center [595, 339] width 854 height 504
click at [415, 285] on icon at bounding box center [414, 288] width 8 height 8
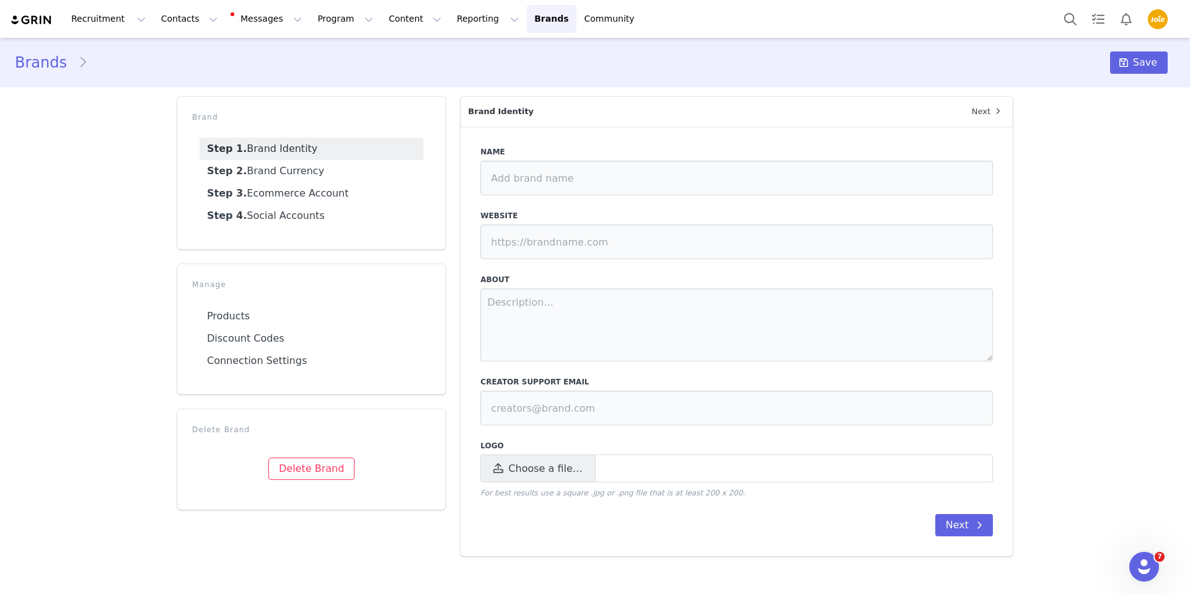
type input "Joie Staging"
type input "https://joie.stg.wonderland.tw/us"
type input "hello@joiebaby.com"
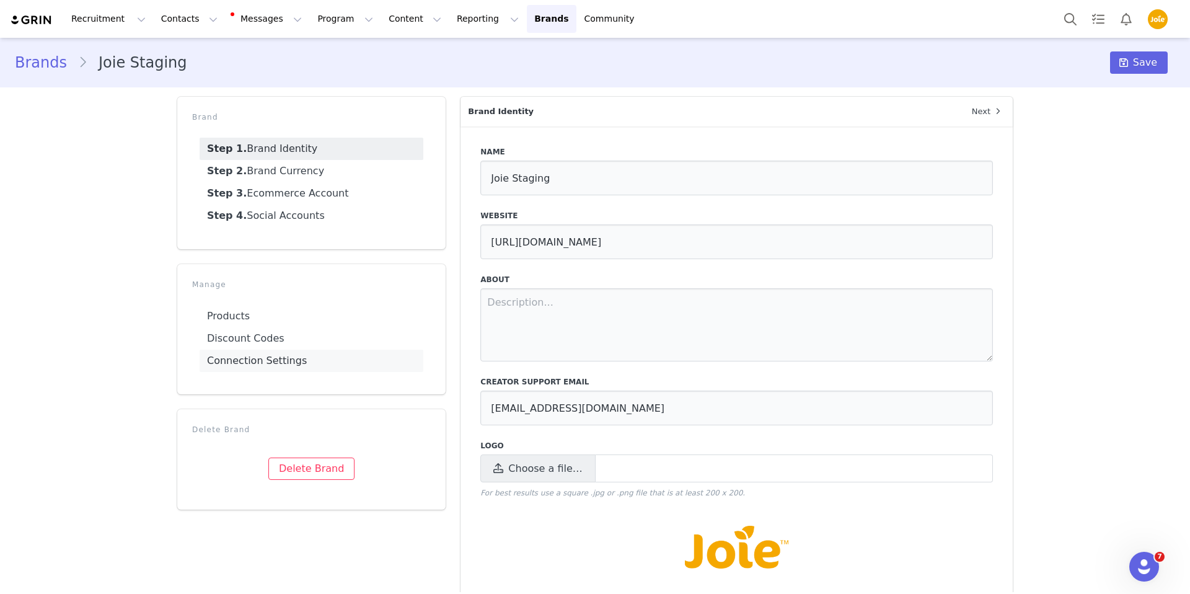
click at [302, 362] on link "Connection Settings" at bounding box center [312, 361] width 224 height 22
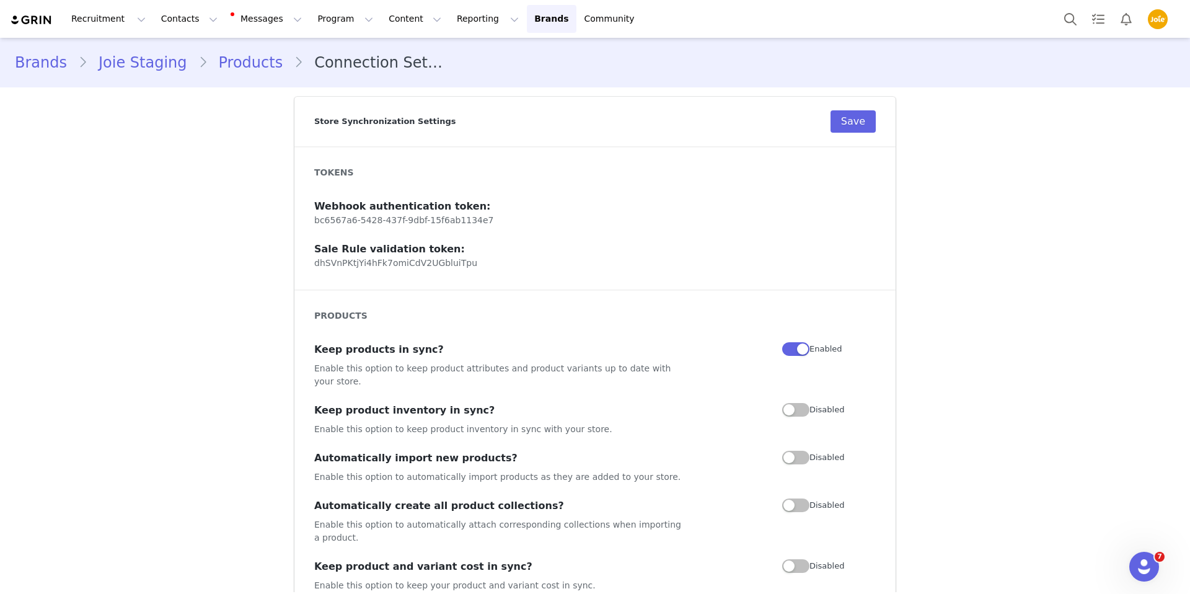
click at [430, 264] on p "dhSVnPKtjYi4hFk7omiCdV2UGbluiTpu" at bounding box center [595, 263] width 562 height 13
copy p "dhSVnPKtjYi4hFk7omiCdV2UGbluiTpu"
drag, startPoint x: 503, startPoint y: 216, endPoint x: 312, endPoint y: 221, distance: 190.9
click at [312, 221] on div "TOKENS Webhook authentication token: bc6567a6-5428-437f-9dbf-15f6ab1134e7 Sale …" at bounding box center [594, 217] width 601 height 143
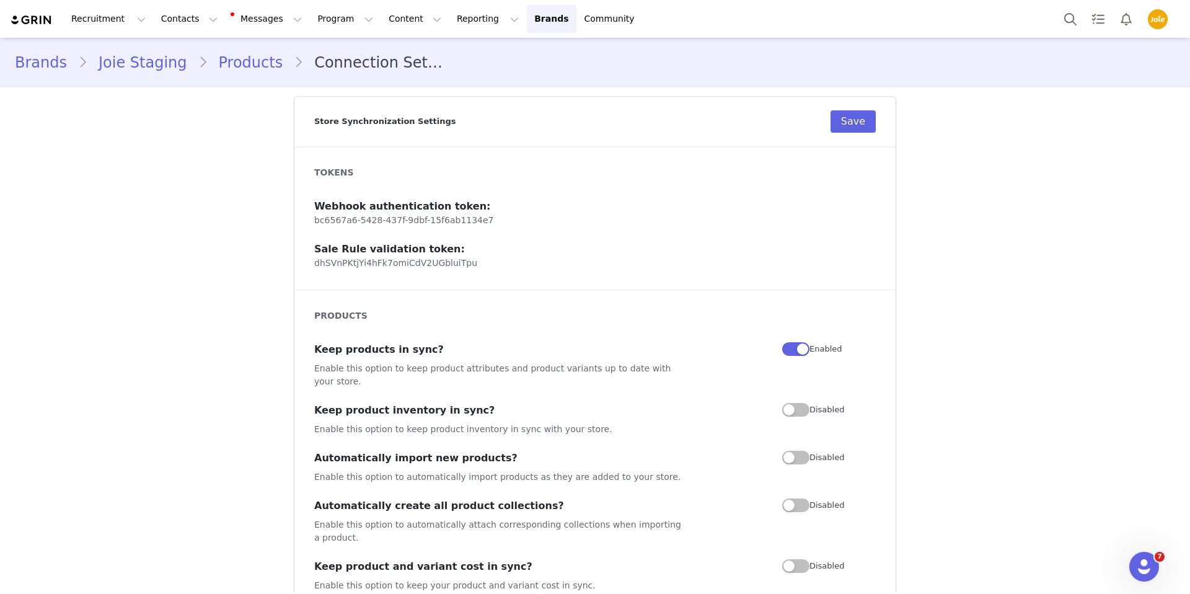
copy p "bc6567a6-5428-437f-9dbf-15f6ab1134e7"
click at [494, 222] on p "bc6567a6-5428-437f-9dbf-15f6ab1134e7" at bounding box center [595, 220] width 562 height 13
drag, startPoint x: 498, startPoint y: 220, endPoint x: 313, endPoint y: 216, distance: 185.3
click at [313, 216] on div "TOKENS Webhook authentication token: bc6567a6-5428-437f-9dbf-15f6ab1134e7 Sale …" at bounding box center [594, 217] width 601 height 143
copy p "bc6567a6-5428-437f-9dbf-15f6ab1134e7"
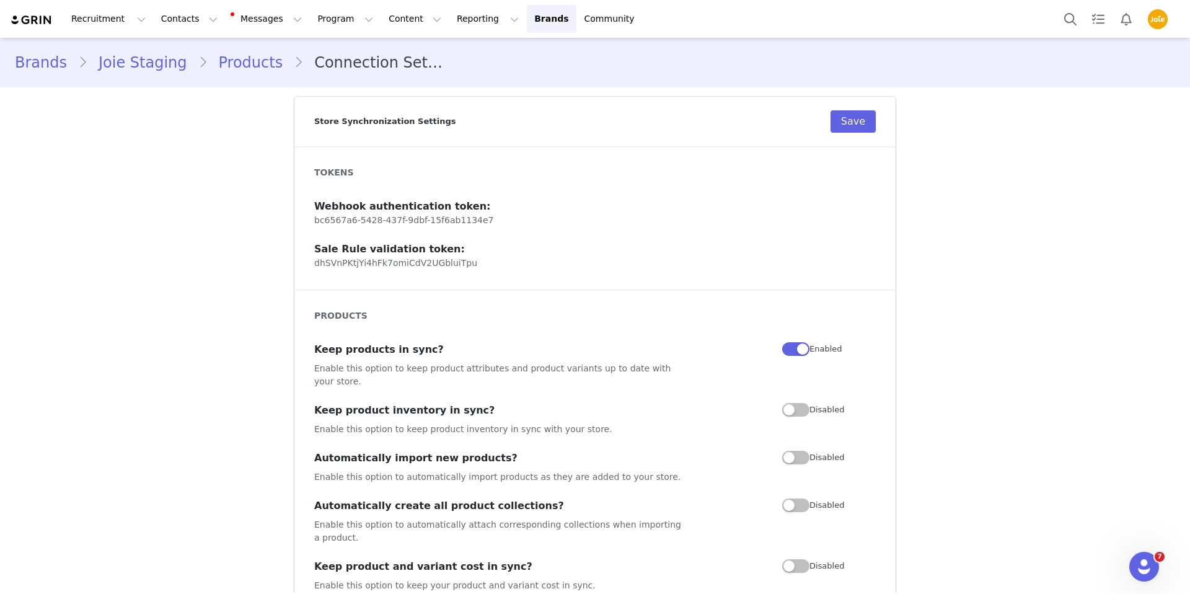
click at [460, 262] on p "dhSVnPKtjYi4hFk7omiCdV2UGbluiTpu" at bounding box center [595, 263] width 562 height 13
copy p "dhSVnPKtjYi4hFk7omiCdV2UGbluiTpu"
click at [1159, 26] on img "Profile" at bounding box center [1158, 19] width 20 height 20
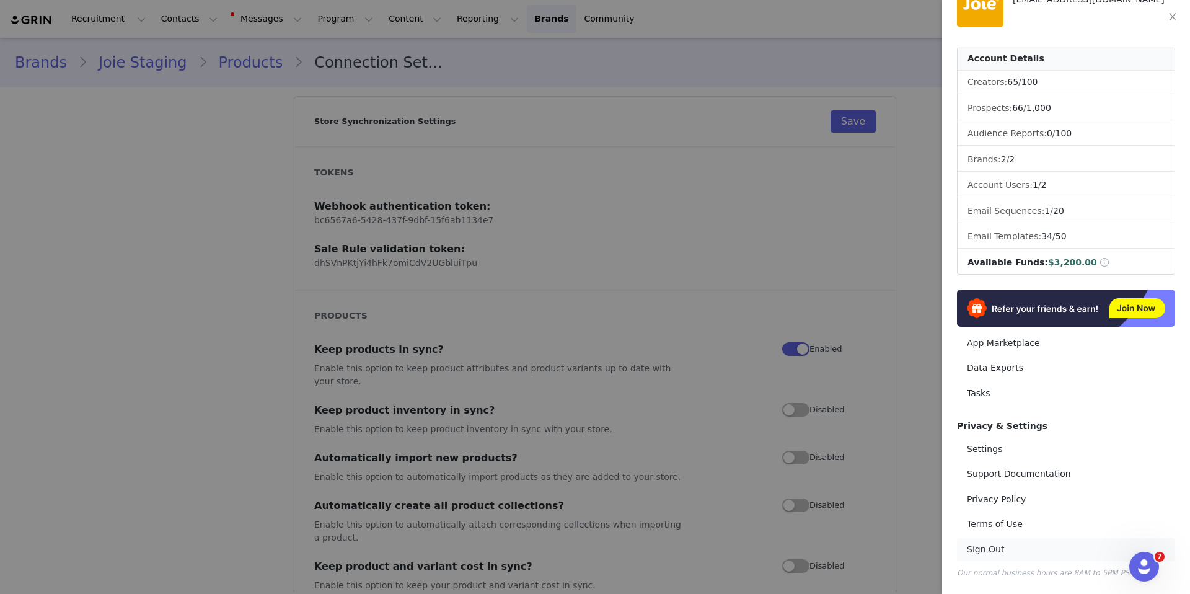
click at [992, 550] on link "Sign Out" at bounding box center [1066, 549] width 218 height 23
click at [980, 548] on link "Sign Out" at bounding box center [1066, 549] width 218 height 23
